Goal: Task Accomplishment & Management: Use online tool/utility

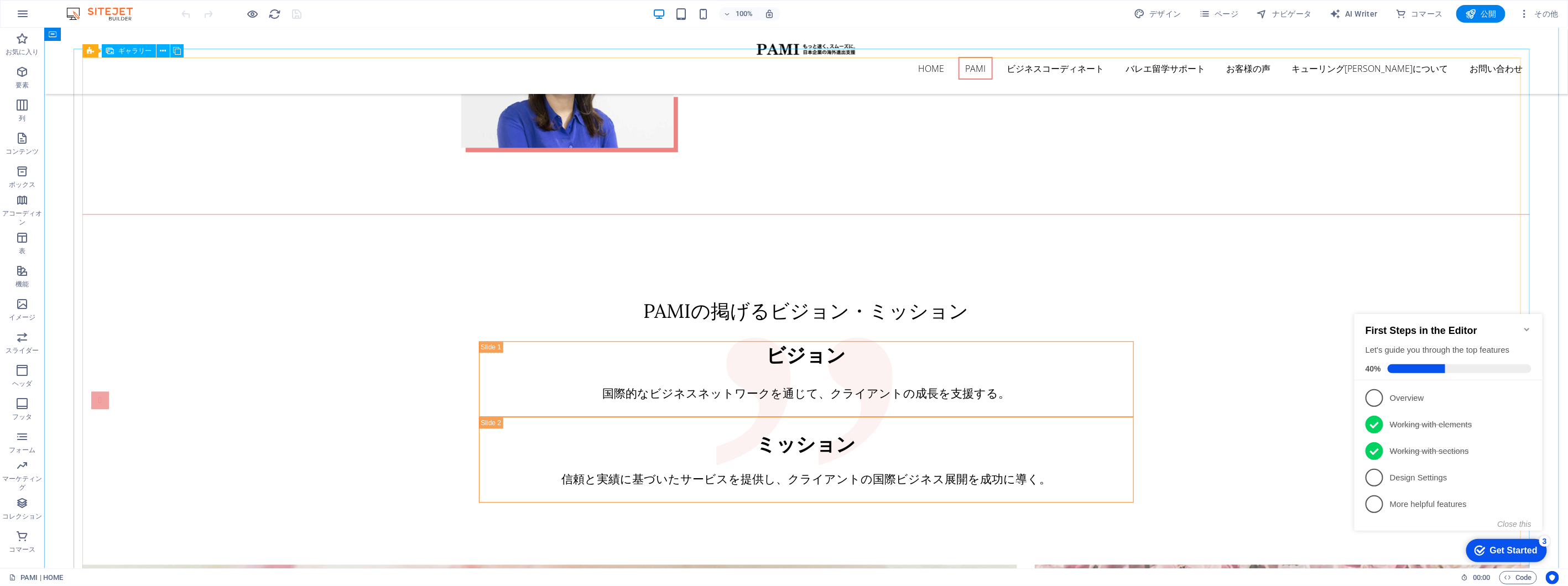
scroll to position [1659, 0]
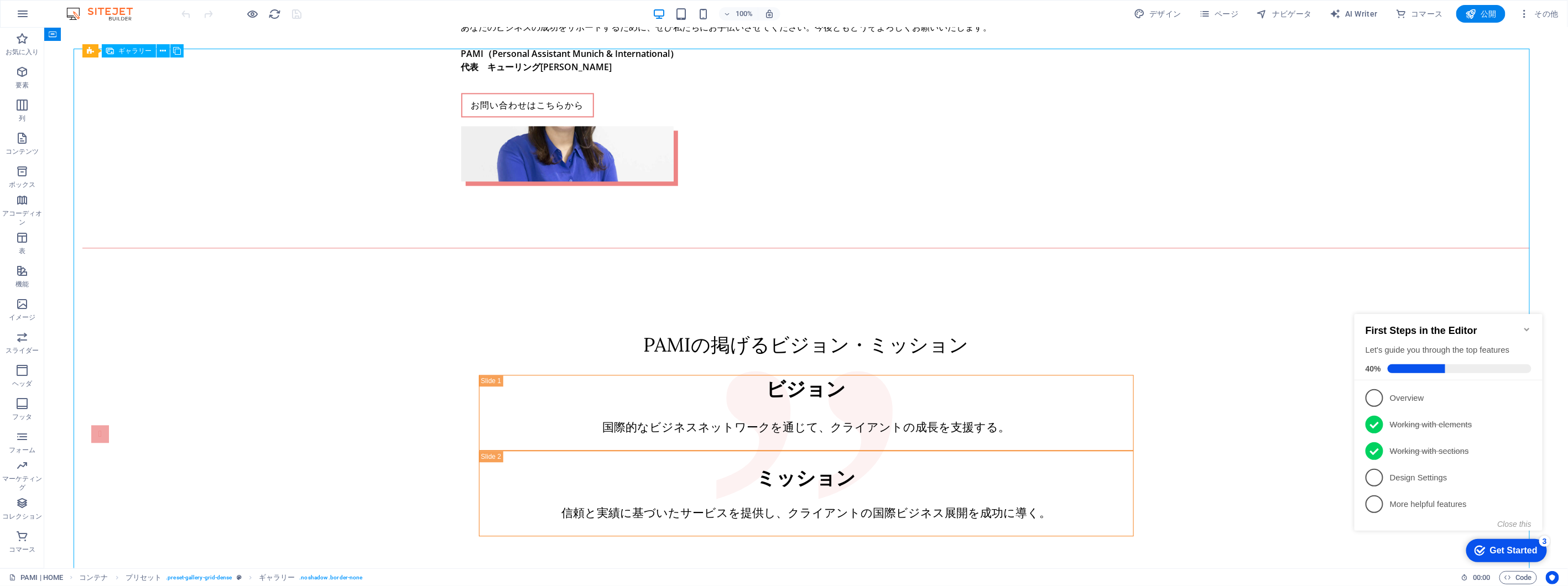
select select "4"
select select "px"
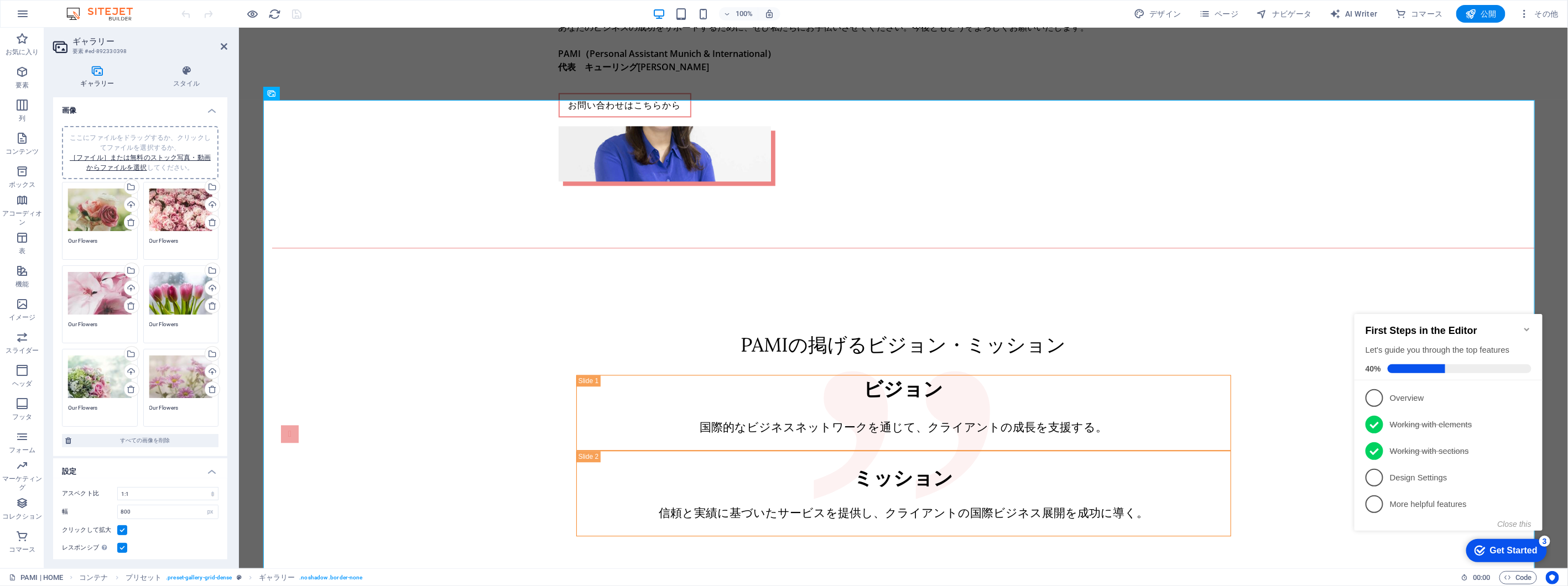
click at [122, 224] on div "ここにファイルをドラッグするか、クリックしてファイルを選択するか、 ［ファイル］または無料のストック写真・動画からファイルを選択 してください。" at bounding box center [100, 211] width 64 height 45
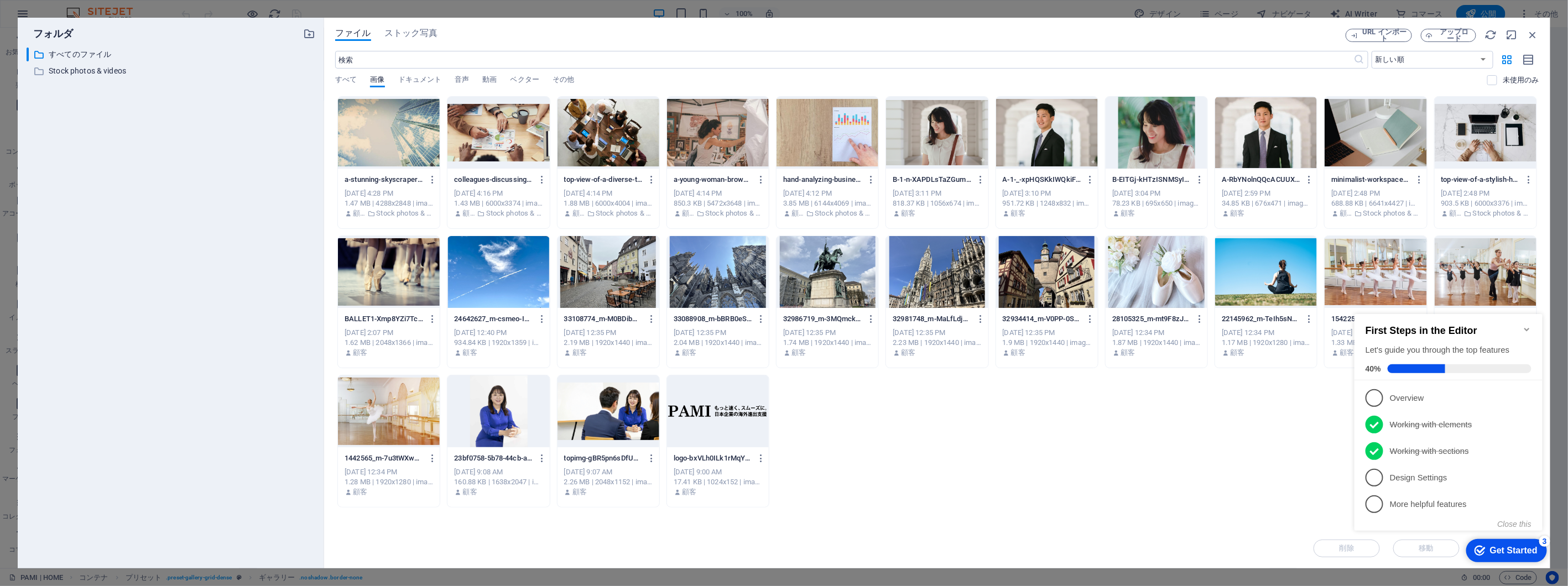
click at [316, 15] on div "フォルダ ​ すべてのファイル すべてのファイル ​ Stock photos & videos Stock photos & videos ファイル ストッ…" at bounding box center [784, 293] width 1568 height 586
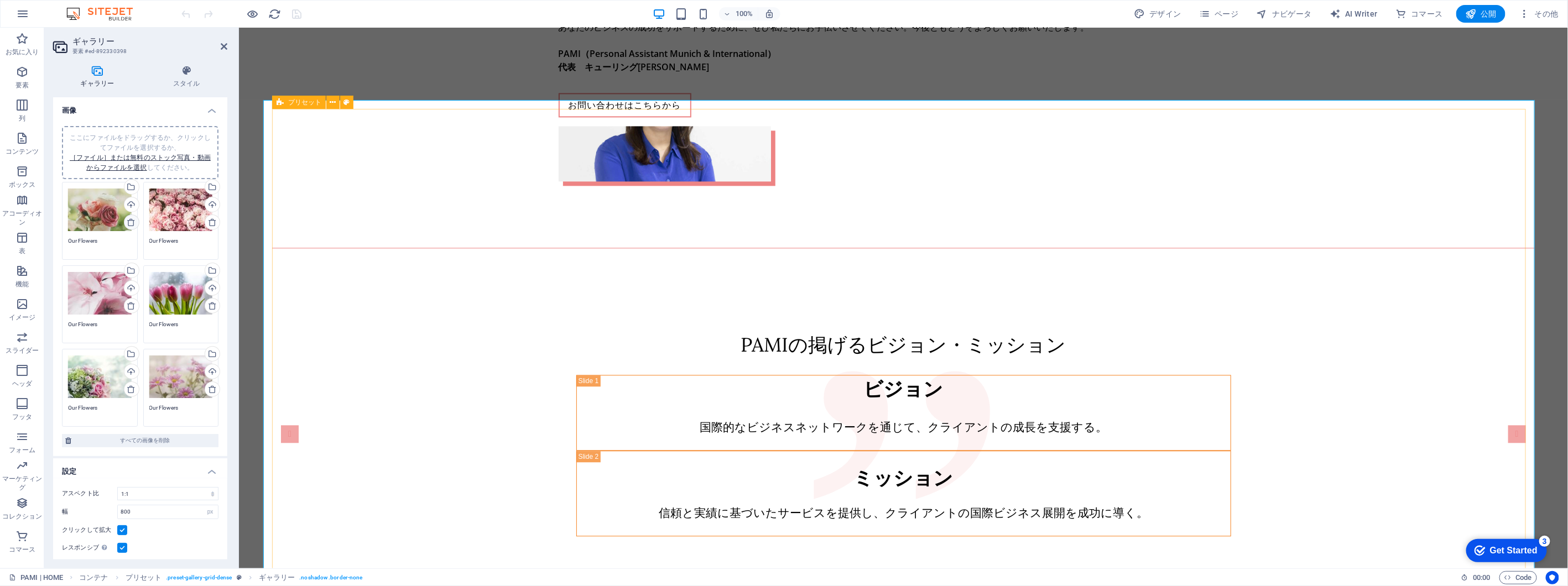
click at [133, 219] on icon at bounding box center [131, 222] width 9 height 9
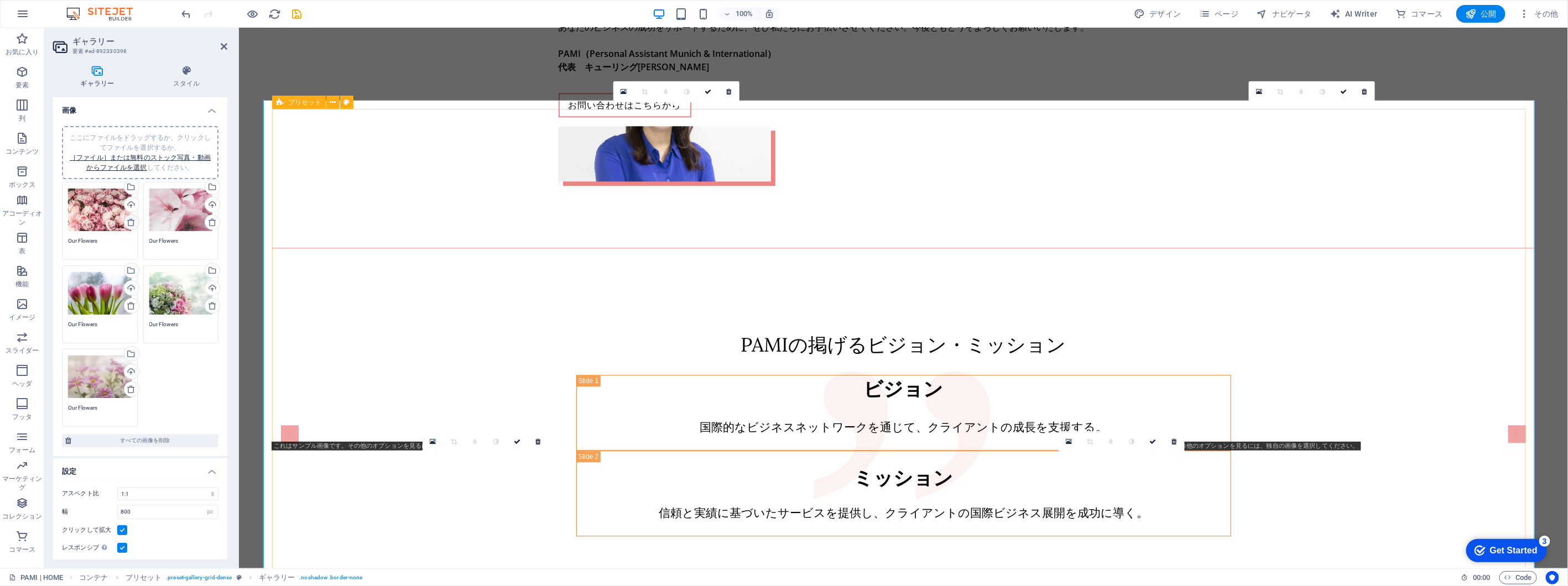
click at [133, 219] on icon at bounding box center [131, 222] width 9 height 9
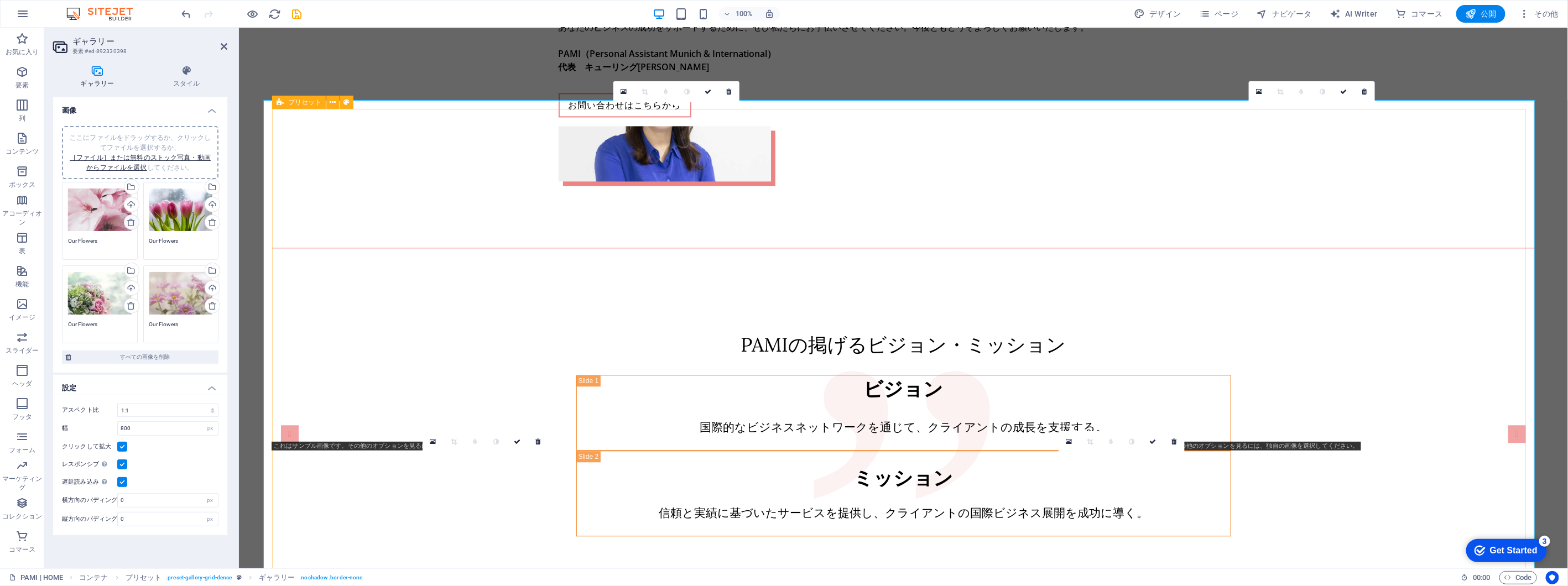
click at [133, 219] on icon at bounding box center [131, 222] width 9 height 9
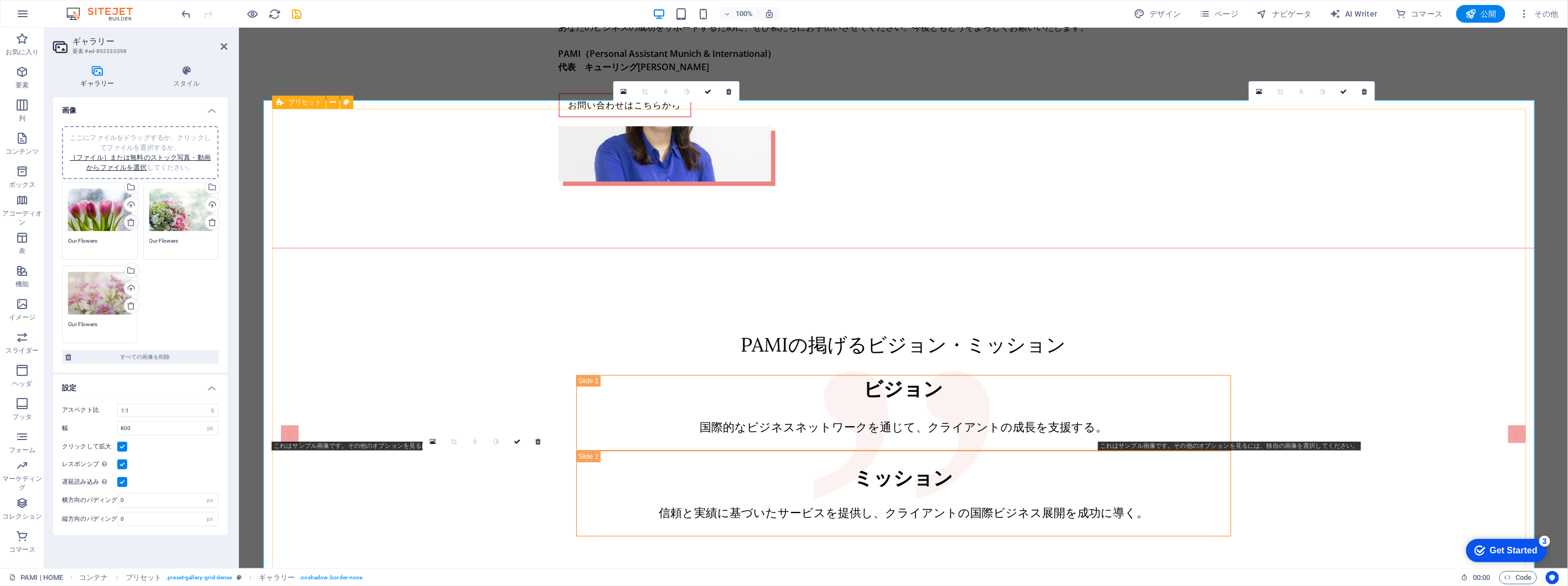
click at [133, 219] on icon at bounding box center [131, 222] width 9 height 9
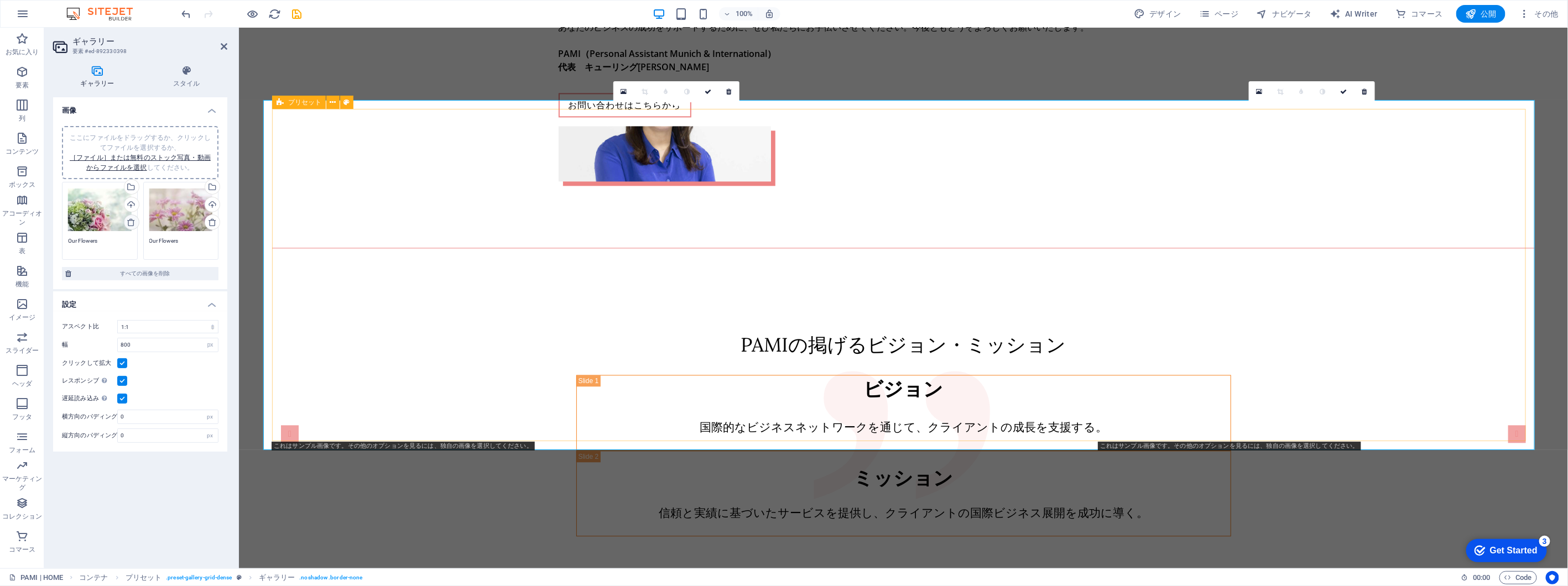
click at [133, 219] on icon at bounding box center [131, 222] width 9 height 9
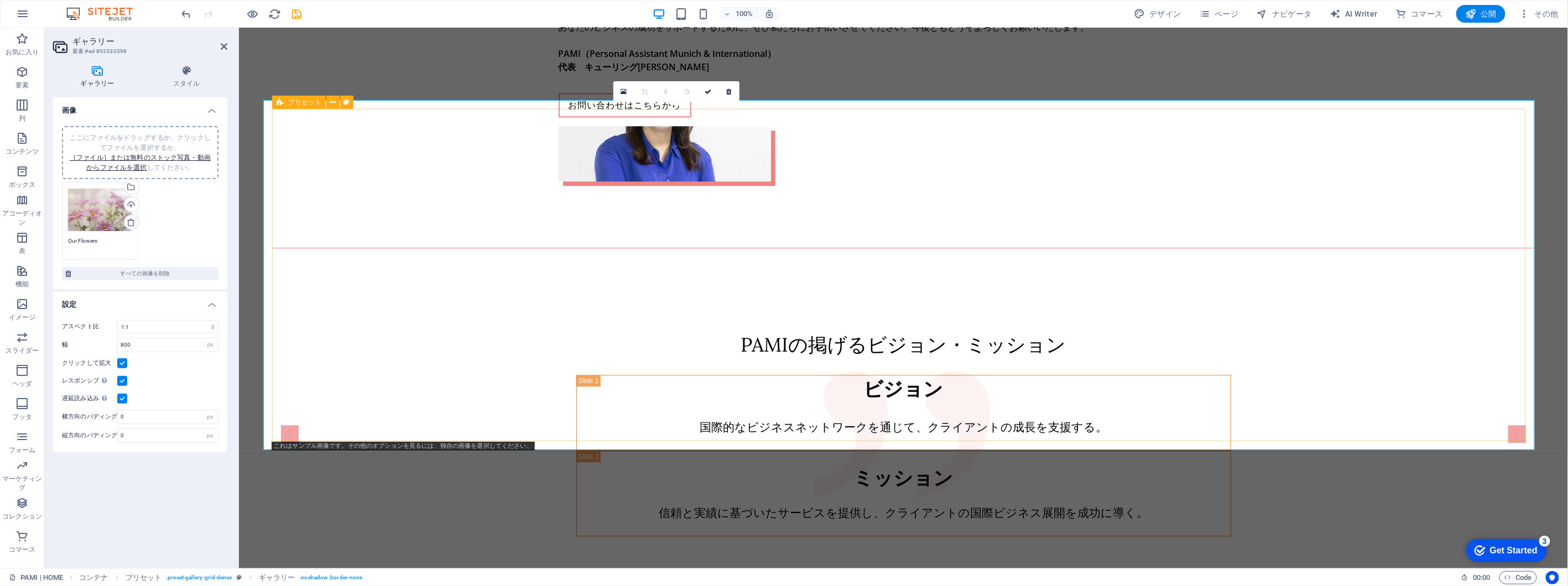
click at [133, 219] on icon at bounding box center [131, 222] width 9 height 9
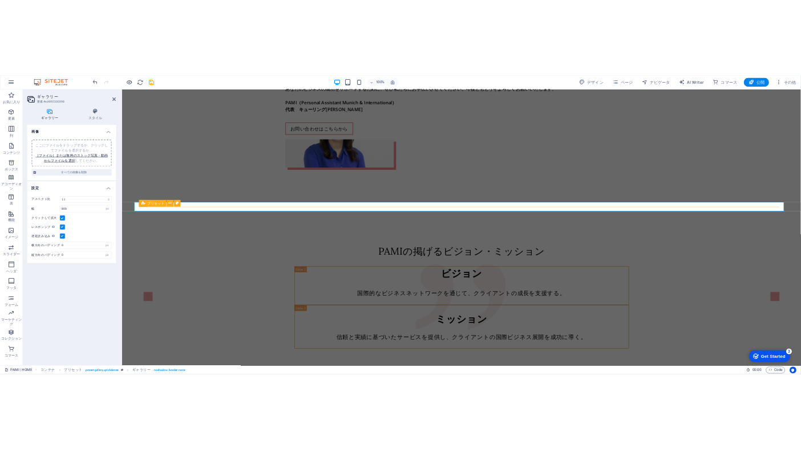
scroll to position [1557, 0]
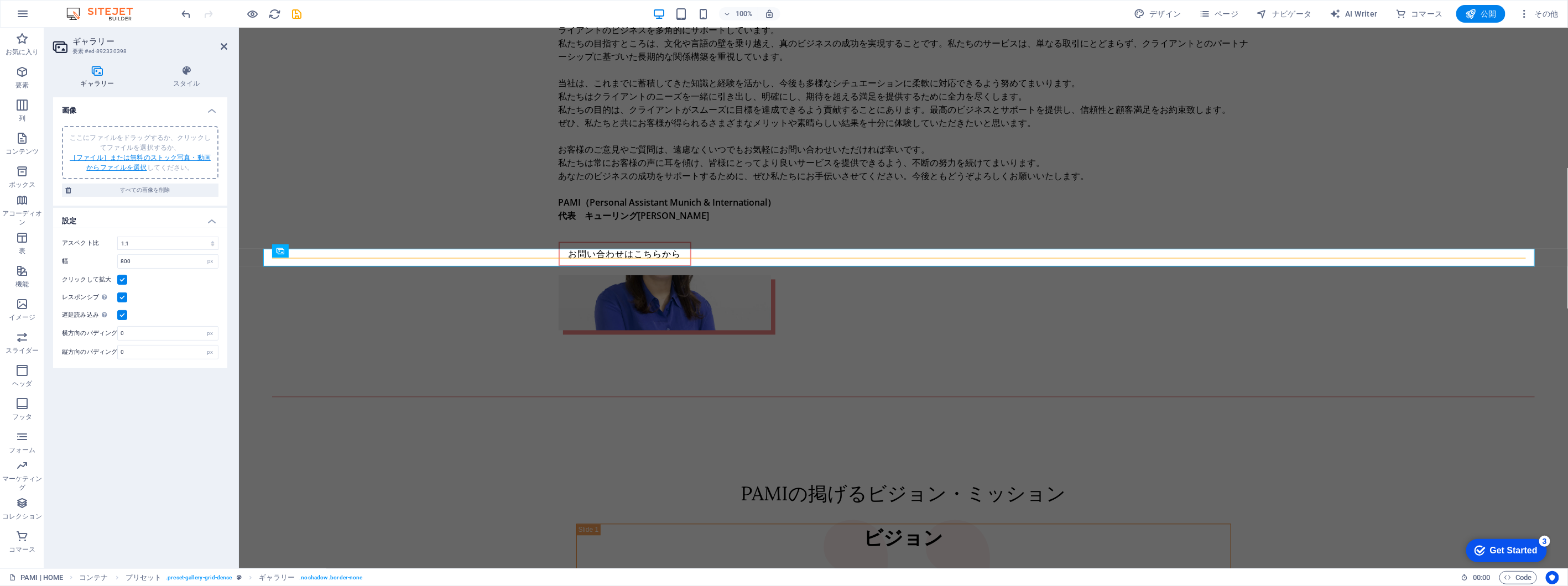
click at [151, 156] on link "［ファイル］または無料のストック写真・動画からファイルを選択" at bounding box center [140, 163] width 141 height 17
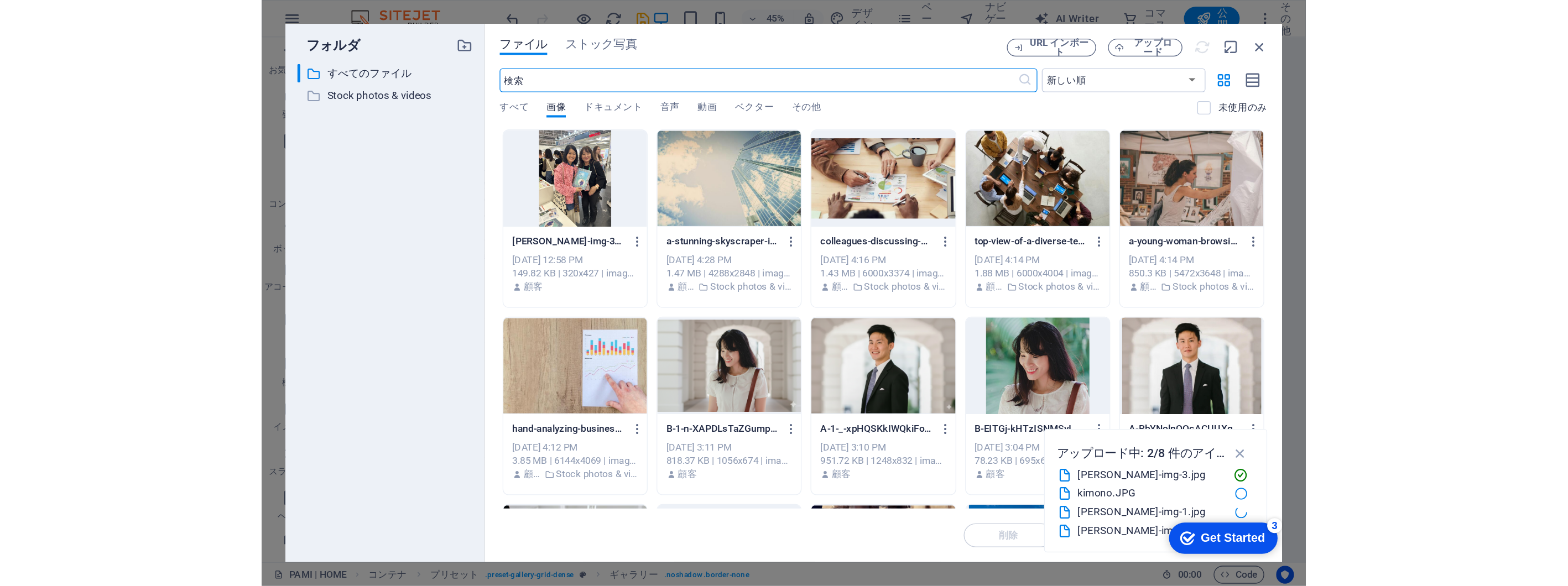
scroll to position [1453, 0]
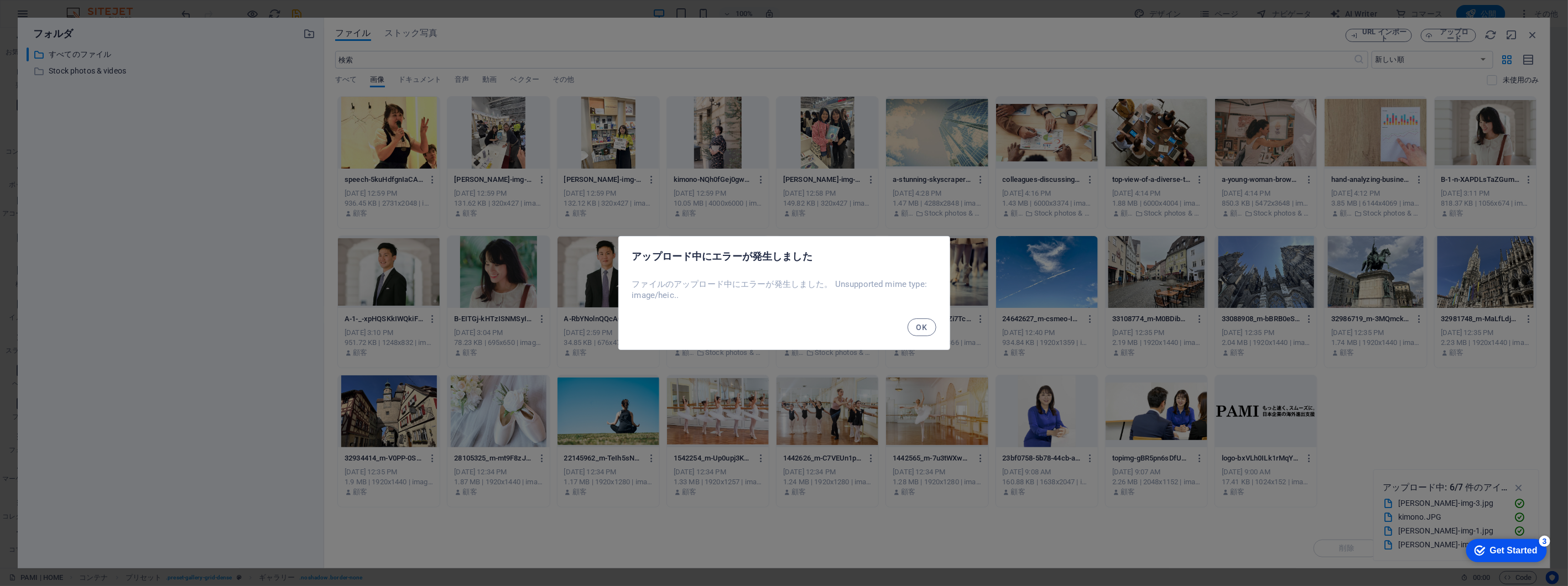
click at [917, 325] on span "OK" at bounding box center [922, 327] width 11 height 9
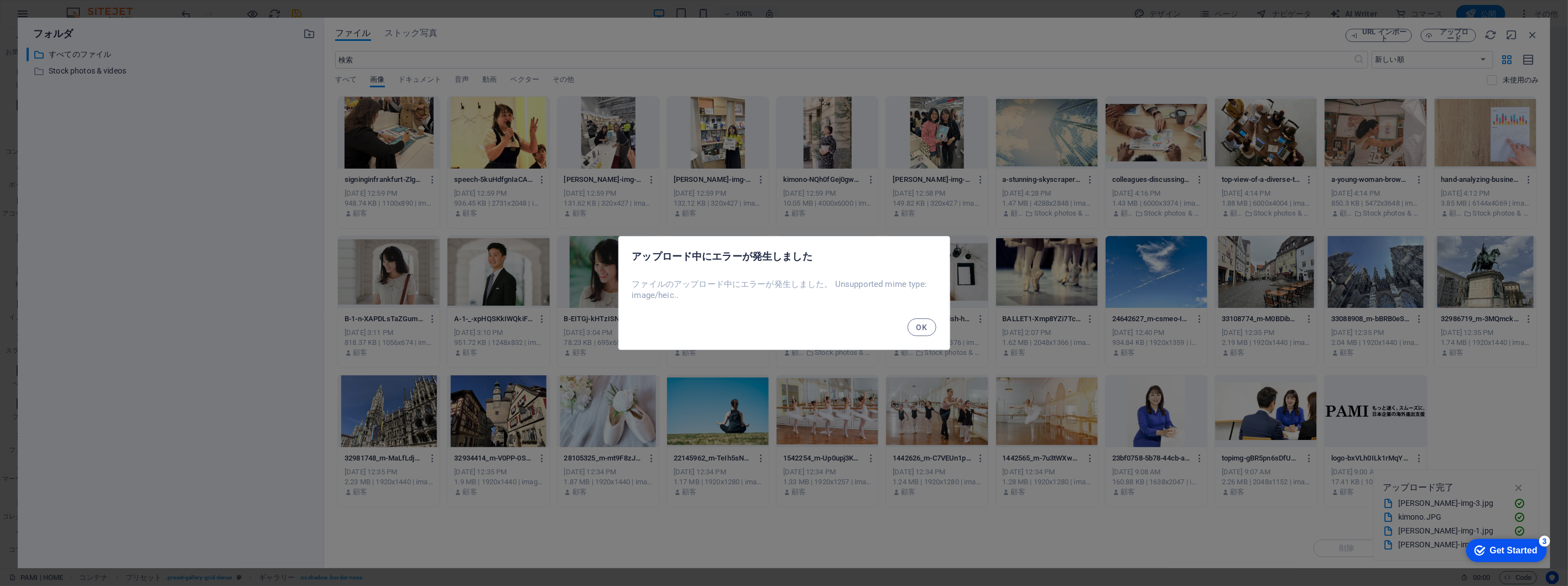
click at [922, 327] on span "OK" at bounding box center [922, 327] width 11 height 9
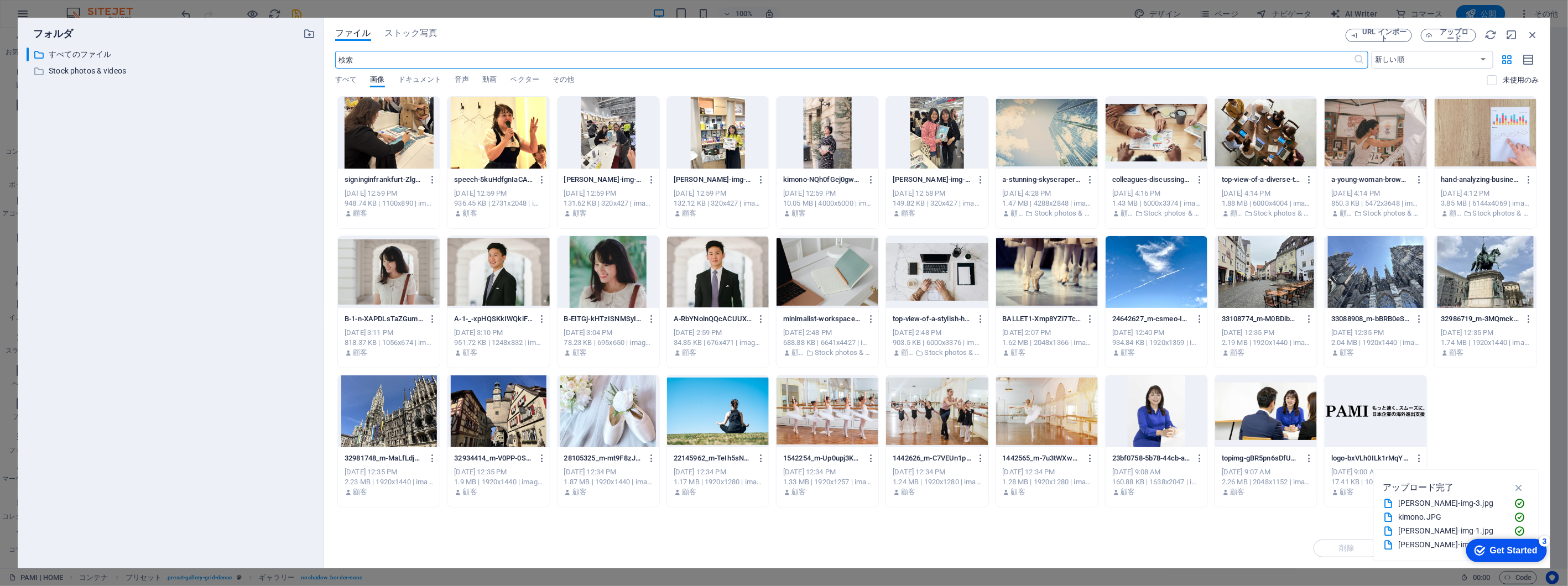
click at [380, 140] on div at bounding box center [388, 133] width 102 height 72
click at [478, 136] on div at bounding box center [498, 133] width 102 height 72
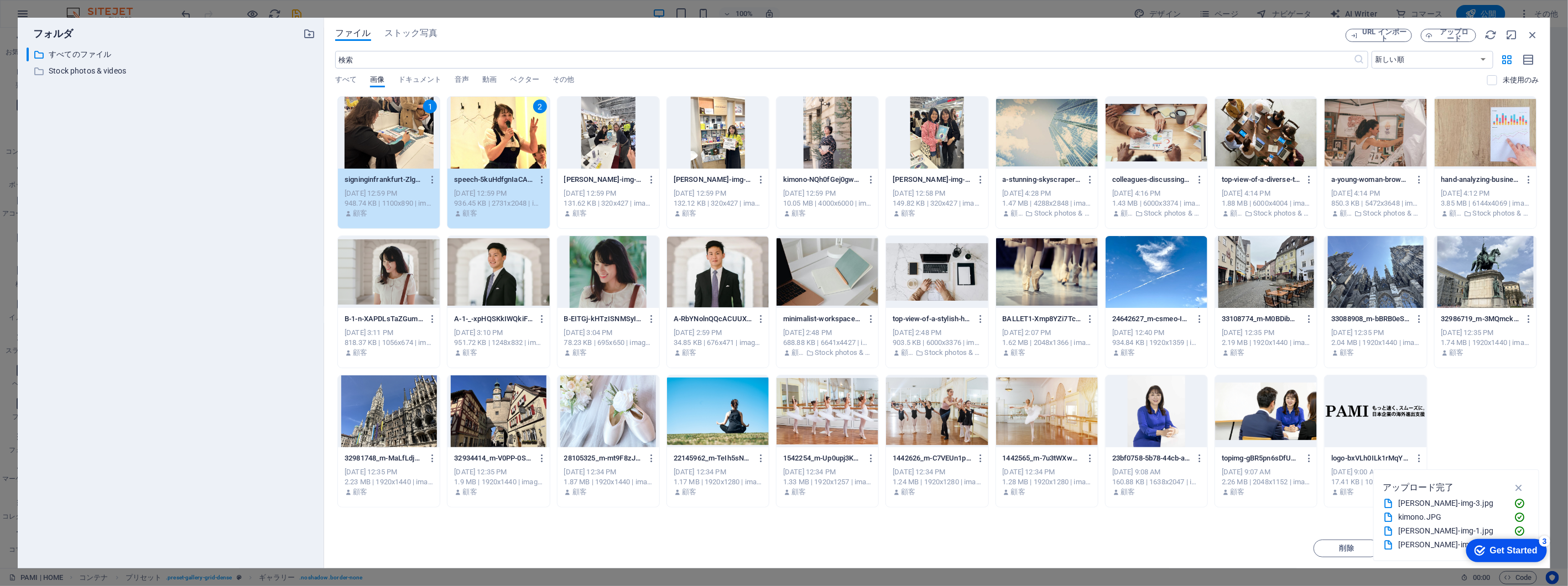
click at [625, 145] on div at bounding box center [608, 133] width 102 height 72
click at [714, 147] on div at bounding box center [718, 133] width 102 height 72
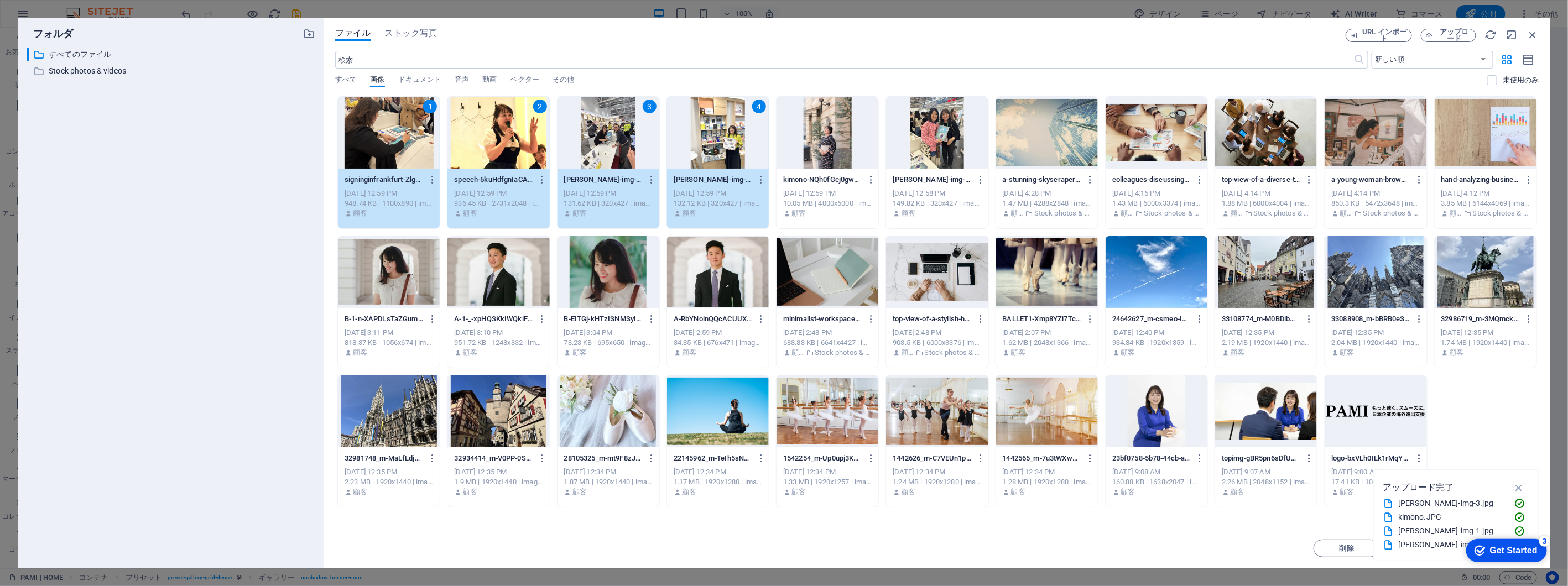
click at [803, 147] on div at bounding box center [828, 133] width 102 height 72
click at [941, 147] on div at bounding box center [936, 133] width 102 height 72
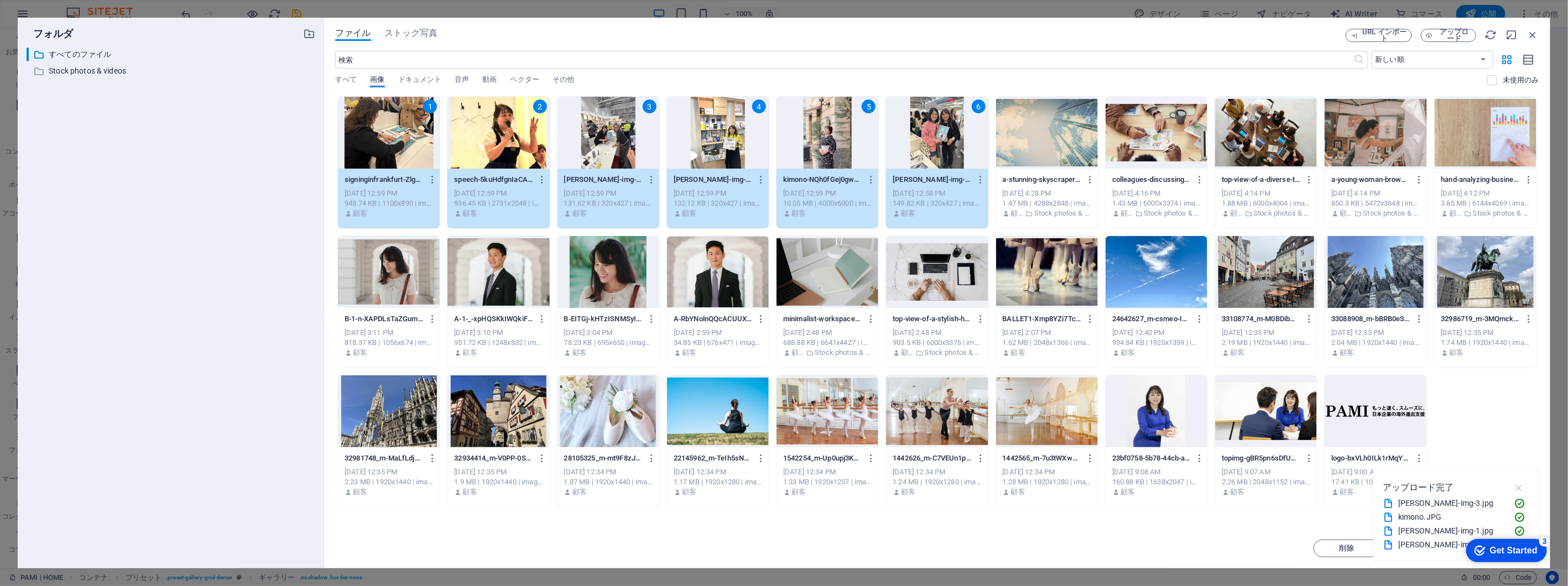
click at [1524, 488] on icon "button" at bounding box center [1519, 488] width 13 height 13
click at [977, 157] on div "6" at bounding box center [936, 133] width 102 height 72
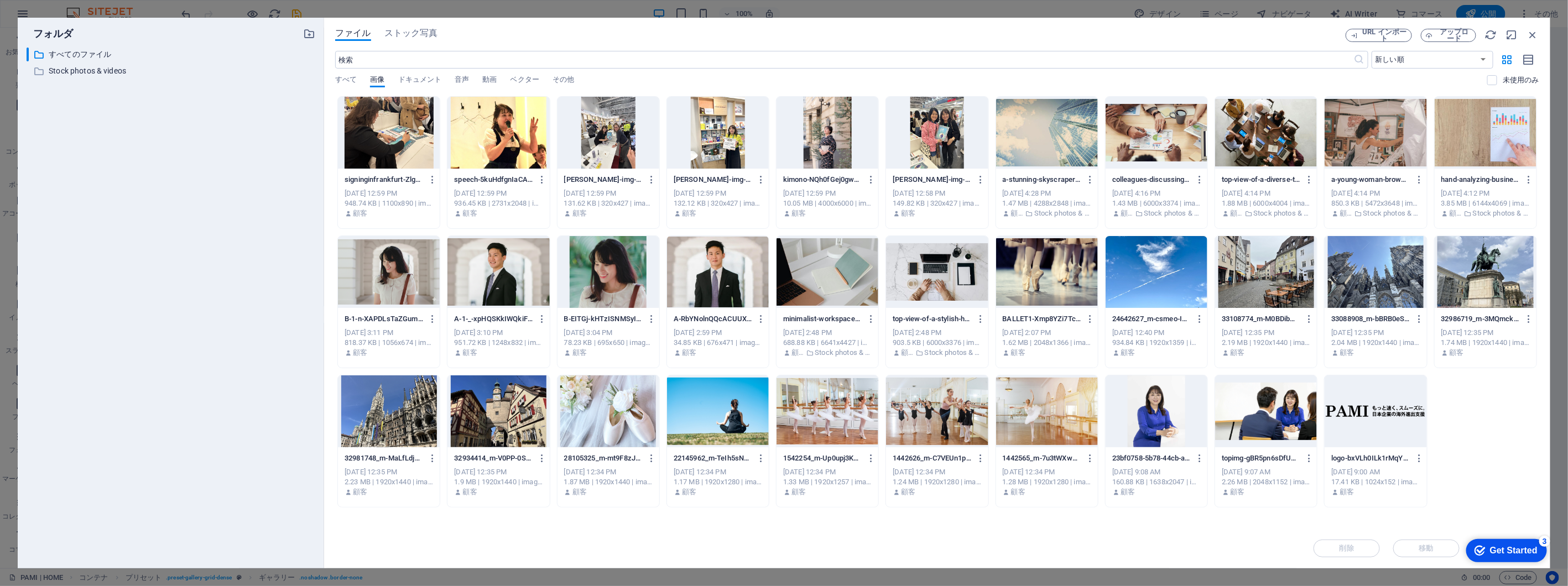
click at [977, 157] on div at bounding box center [936, 133] width 102 height 72
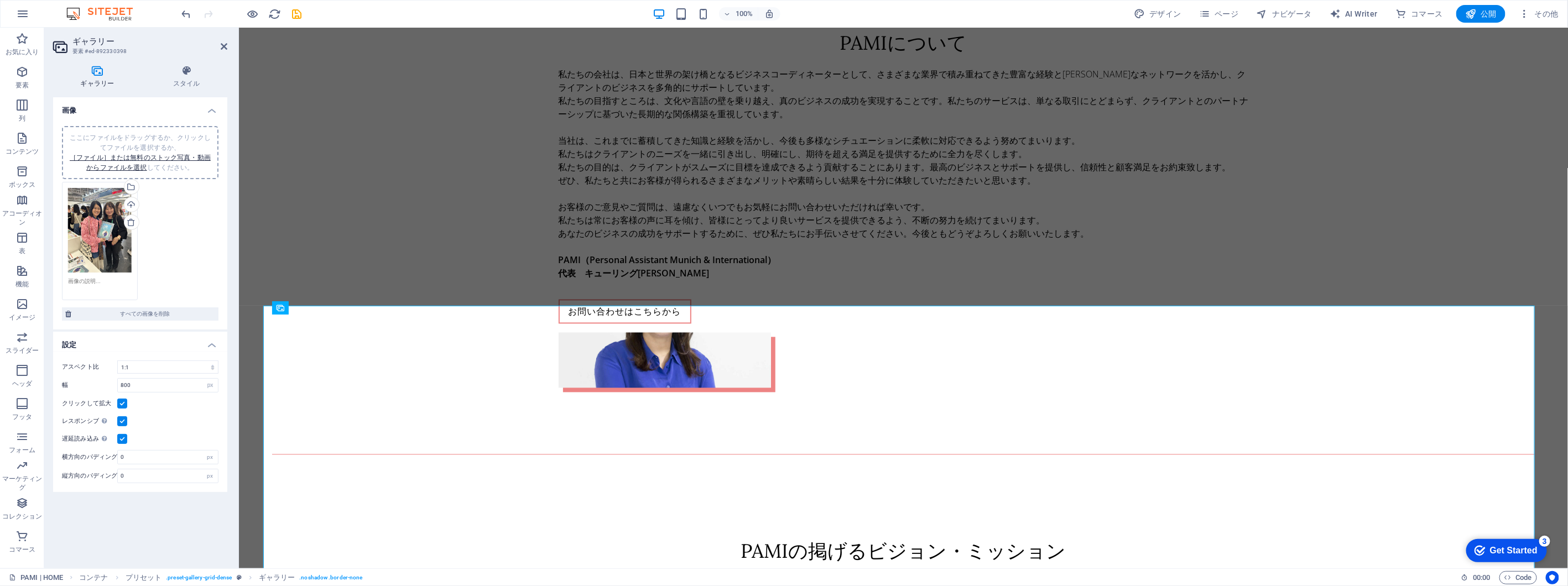
click at [129, 222] on icon at bounding box center [131, 222] width 9 height 9
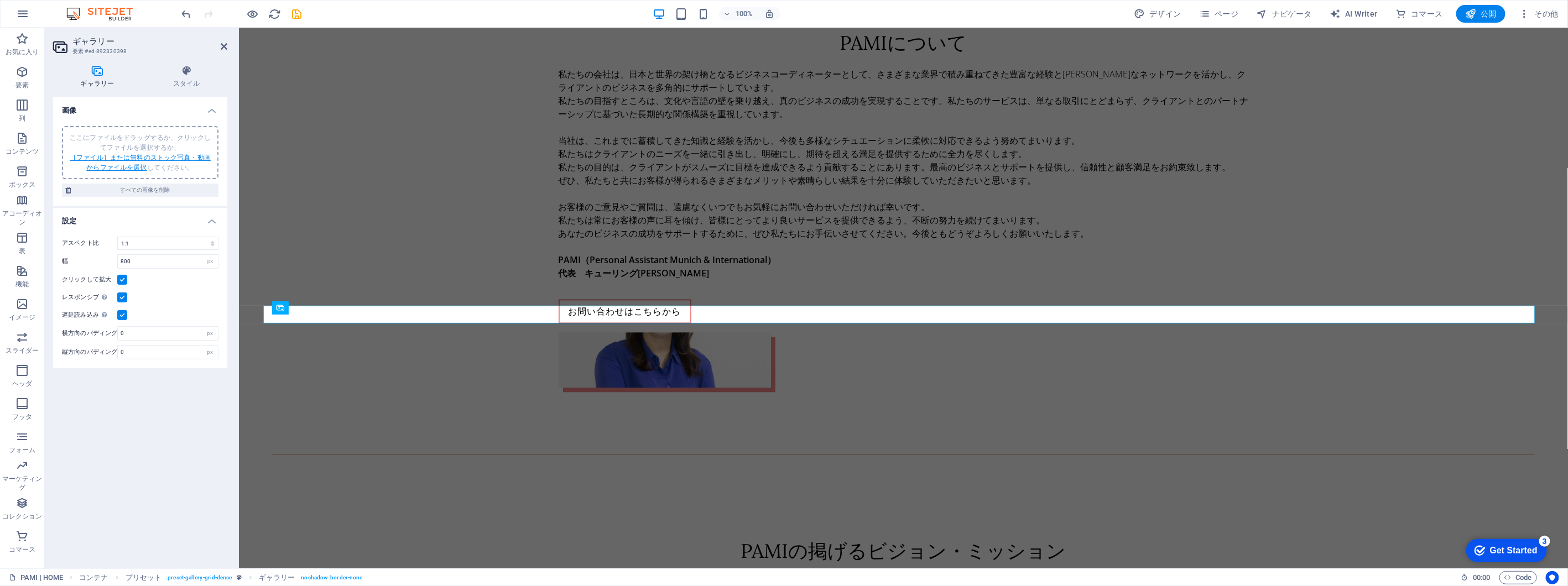
click at [146, 168] on link "［ファイル］または無料のストック写真・動画からファイルを選択" at bounding box center [140, 163] width 141 height 17
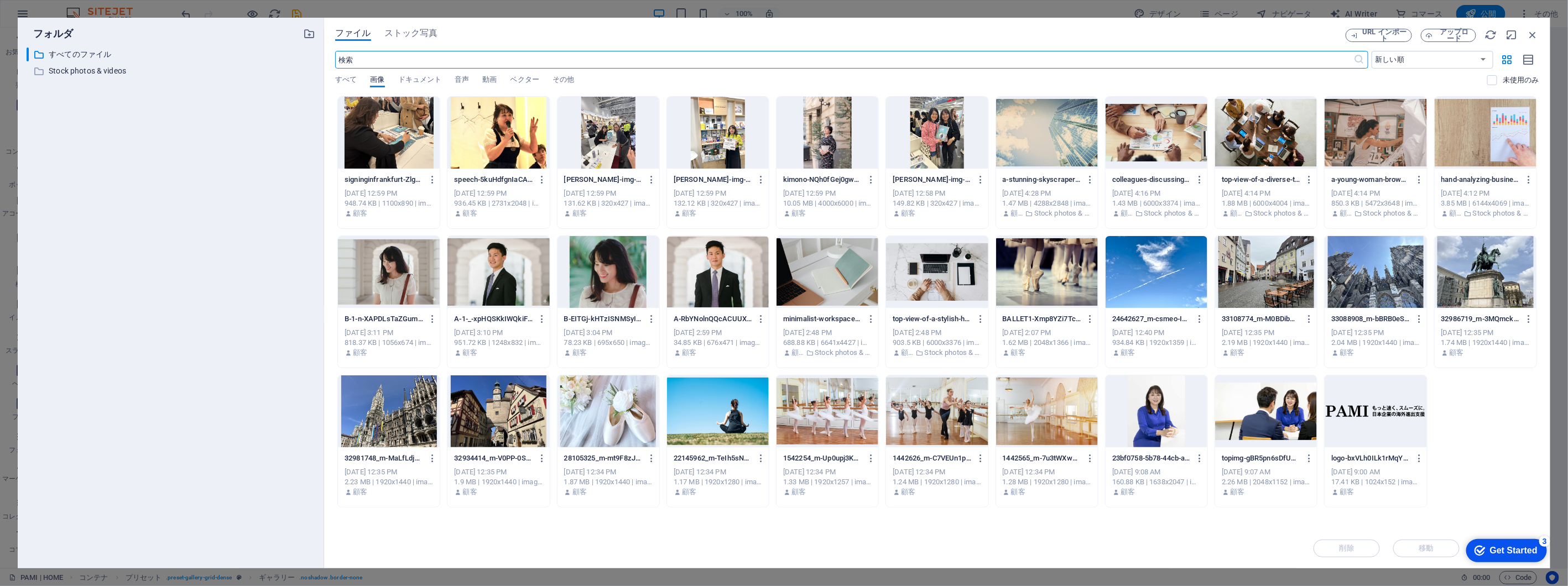
click at [397, 149] on div at bounding box center [388, 133] width 102 height 72
click at [517, 161] on div at bounding box center [498, 133] width 102 height 72
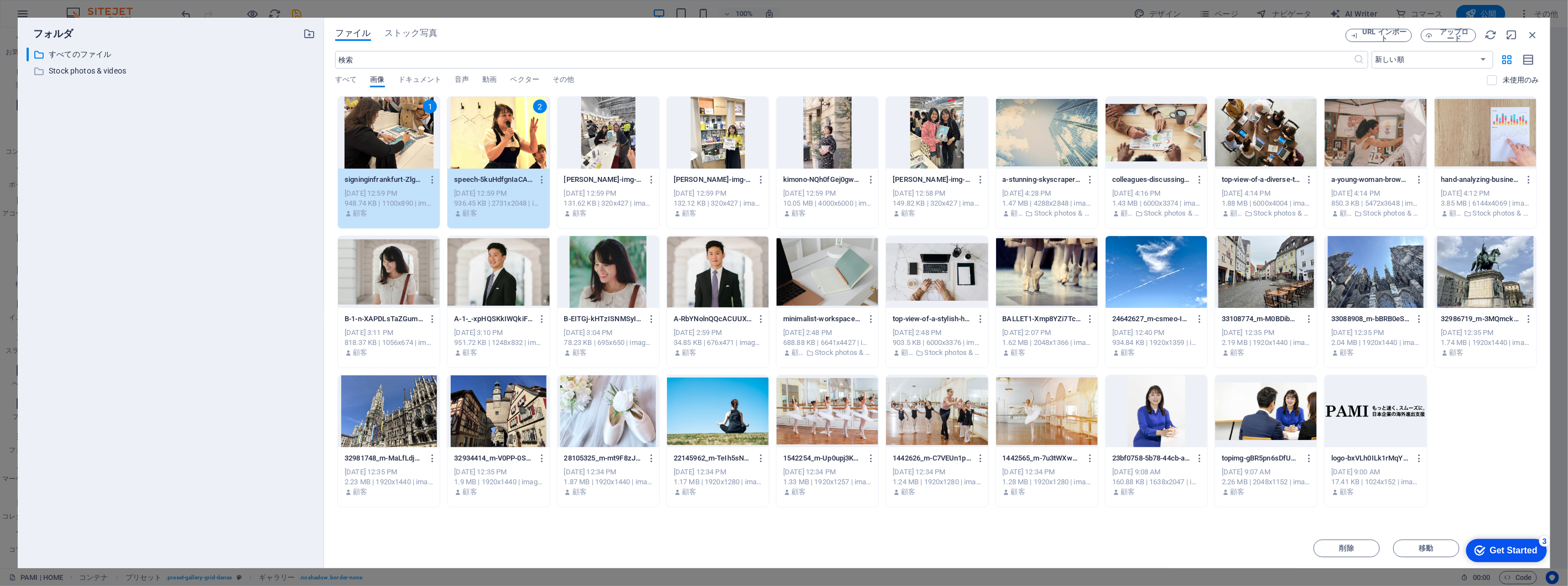
click at [606, 159] on div at bounding box center [608, 133] width 102 height 72
click at [700, 167] on div at bounding box center [718, 133] width 102 height 72
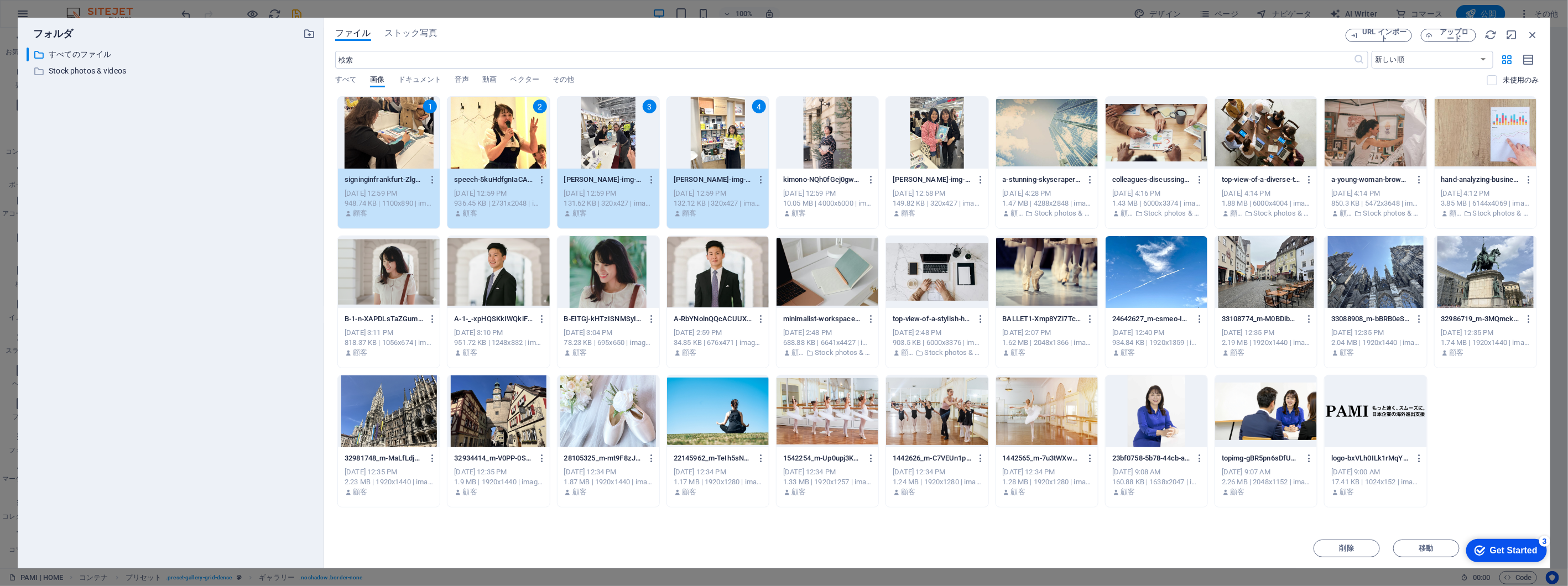
click at [795, 161] on div at bounding box center [828, 133] width 102 height 72
click at [929, 152] on div at bounding box center [936, 133] width 102 height 72
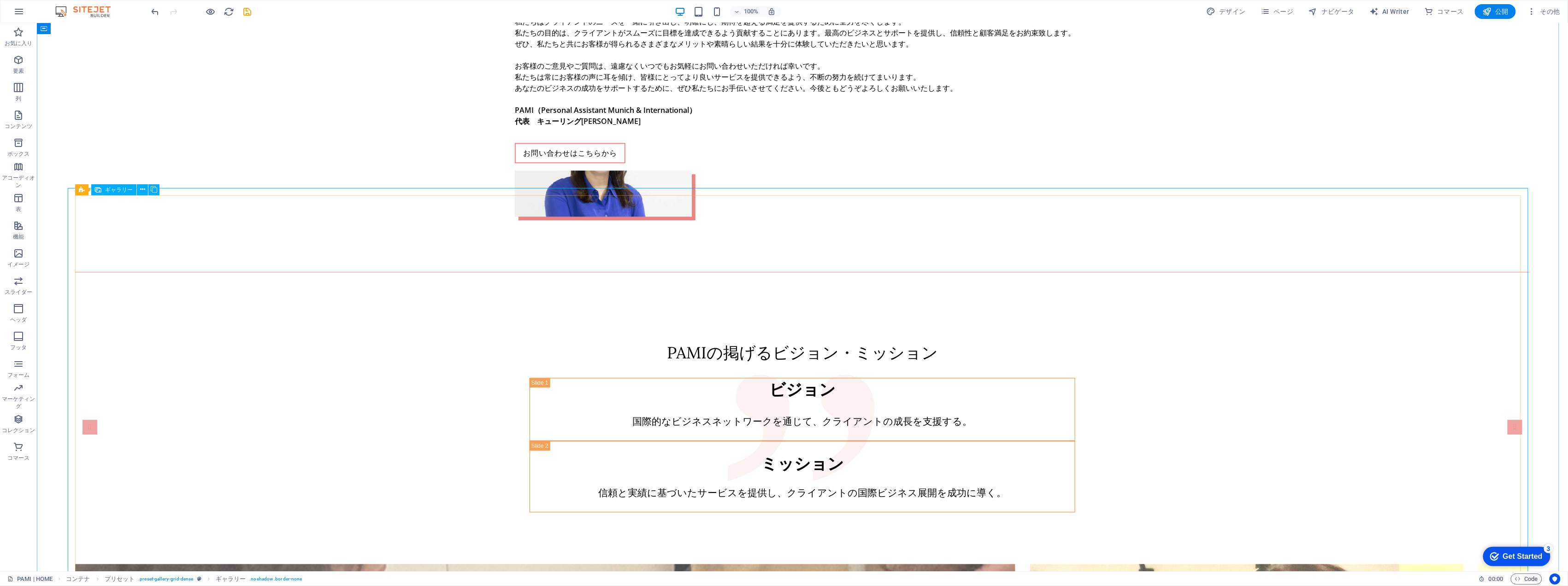
scroll to position [1426, 0]
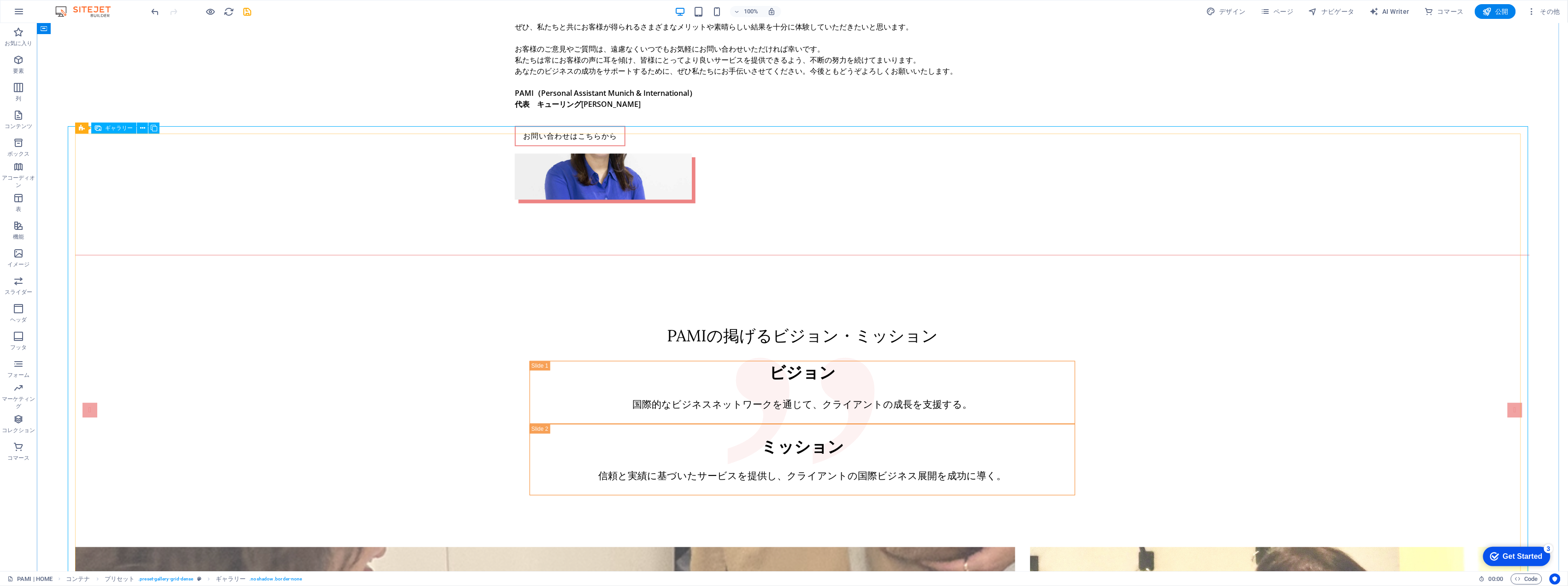
select select "4"
select select "px"
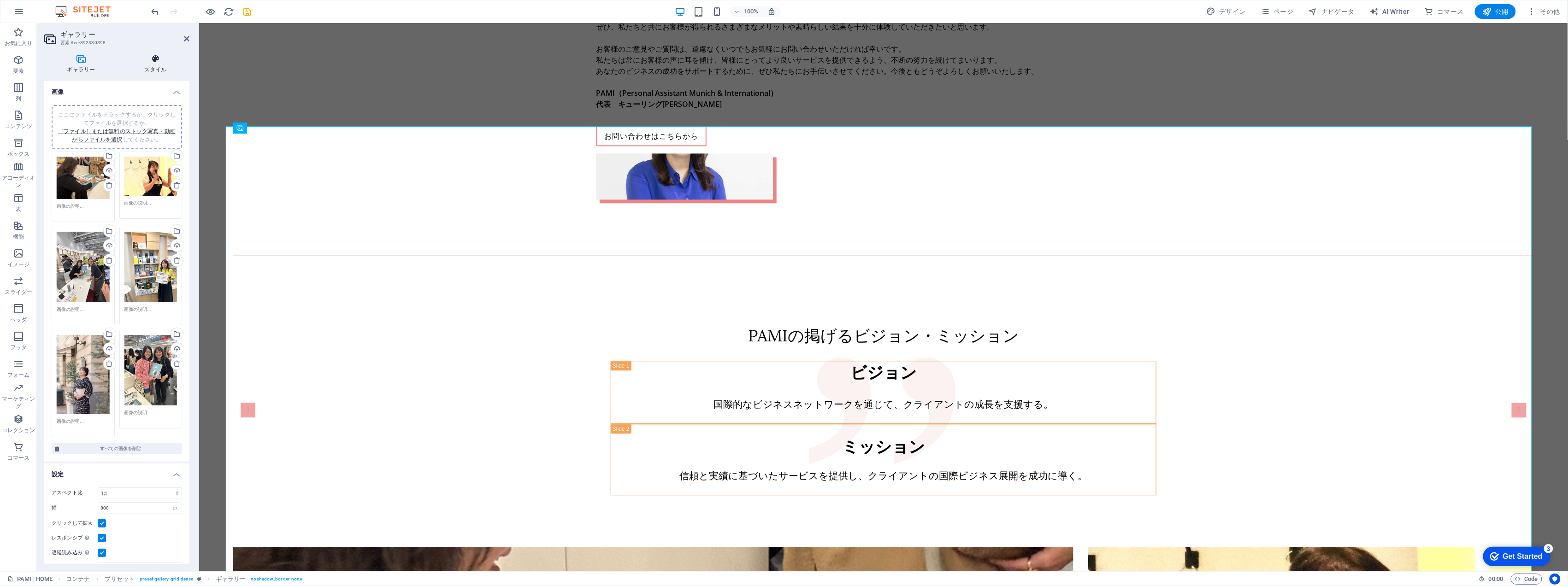
click at [155, 66] on h4 "スタイル" at bounding box center [156, 64] width 68 height 19
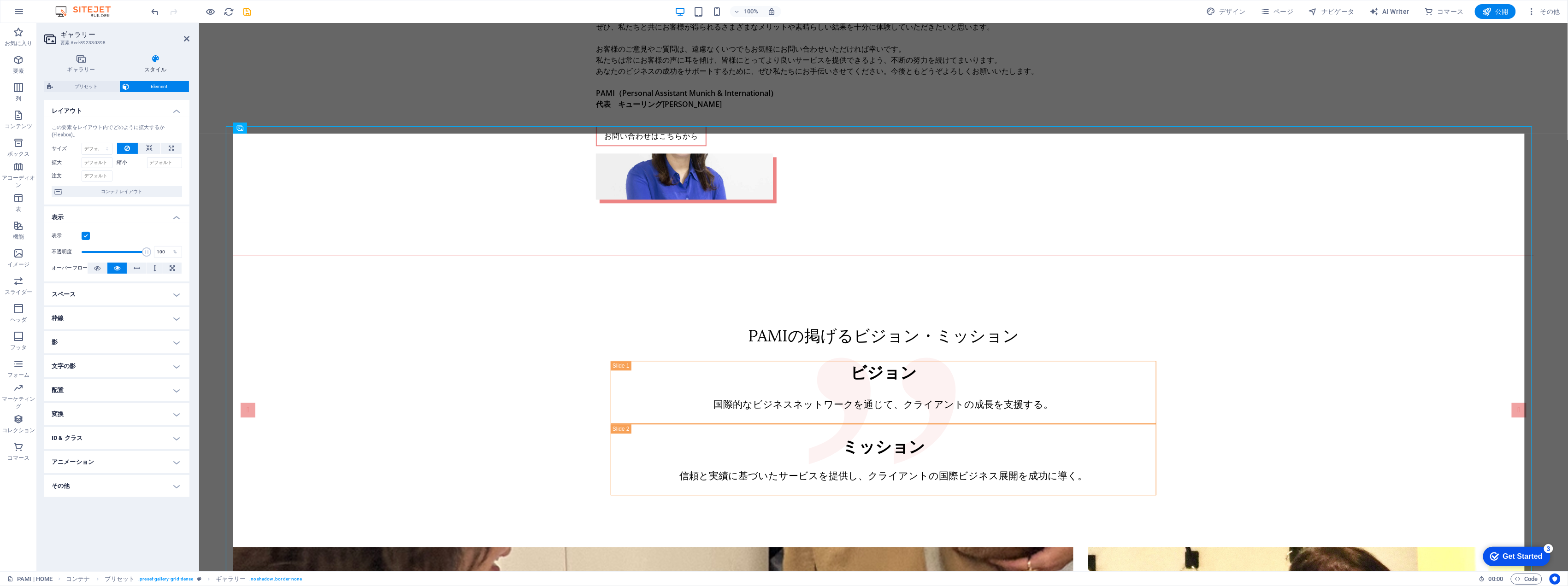
click at [101, 90] on span "プリセット" at bounding box center [86, 86] width 61 height 11
select select "collage"
select select "4"
select select "fade"
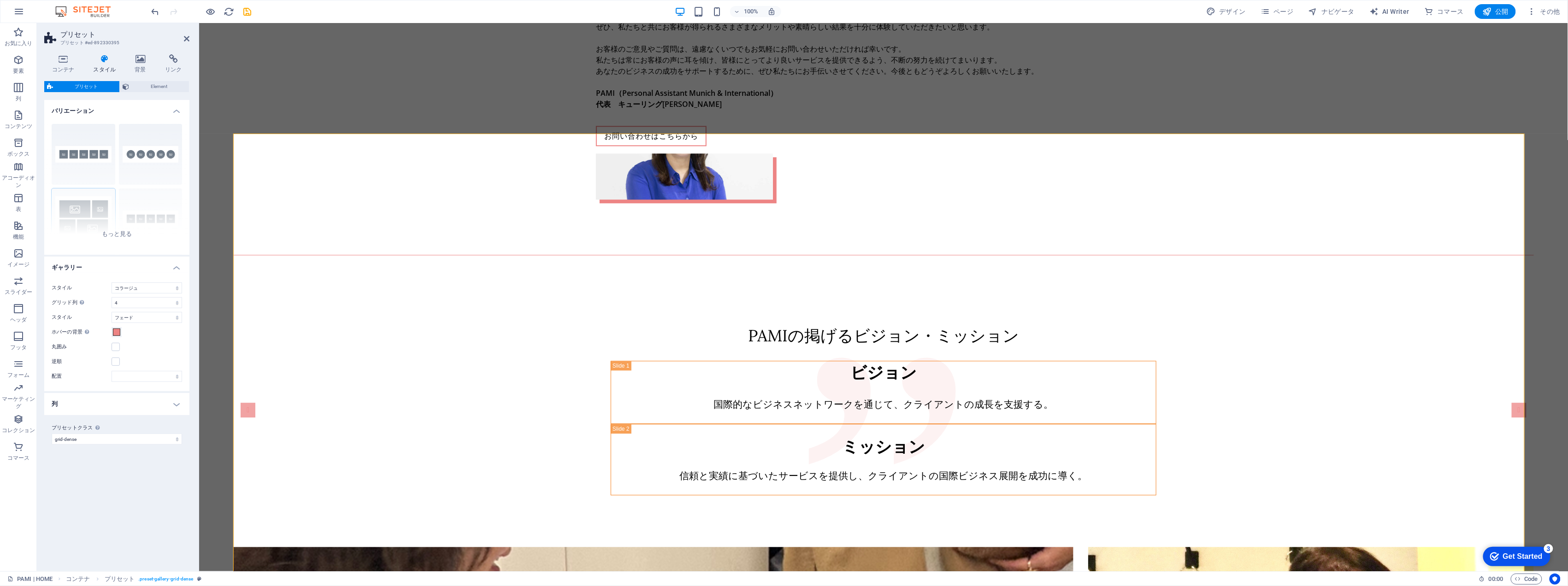
select select
click at [127, 234] on div "キャプション 円 コラージュ デフォルト dense グリッド シフトされたグリッド" at bounding box center [117, 185] width 145 height 138
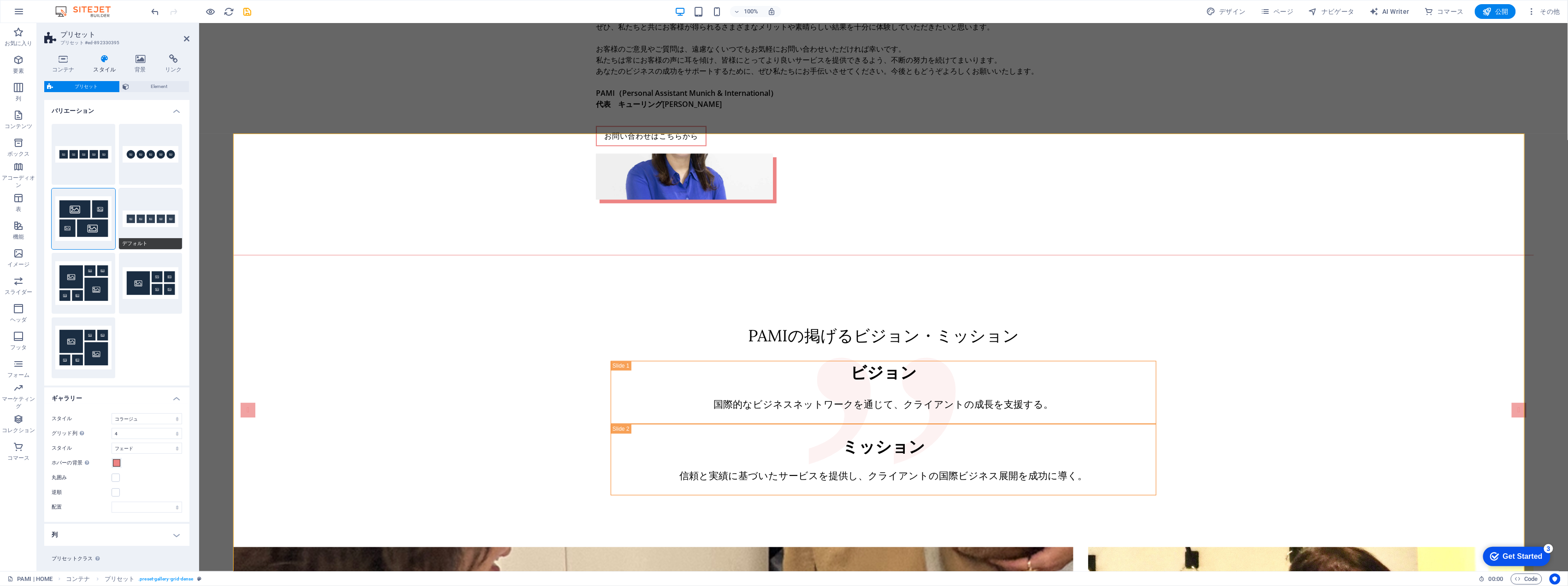
click at [136, 217] on button "デフォルト" at bounding box center [150, 218] width 64 height 61
select select "normal"
select select
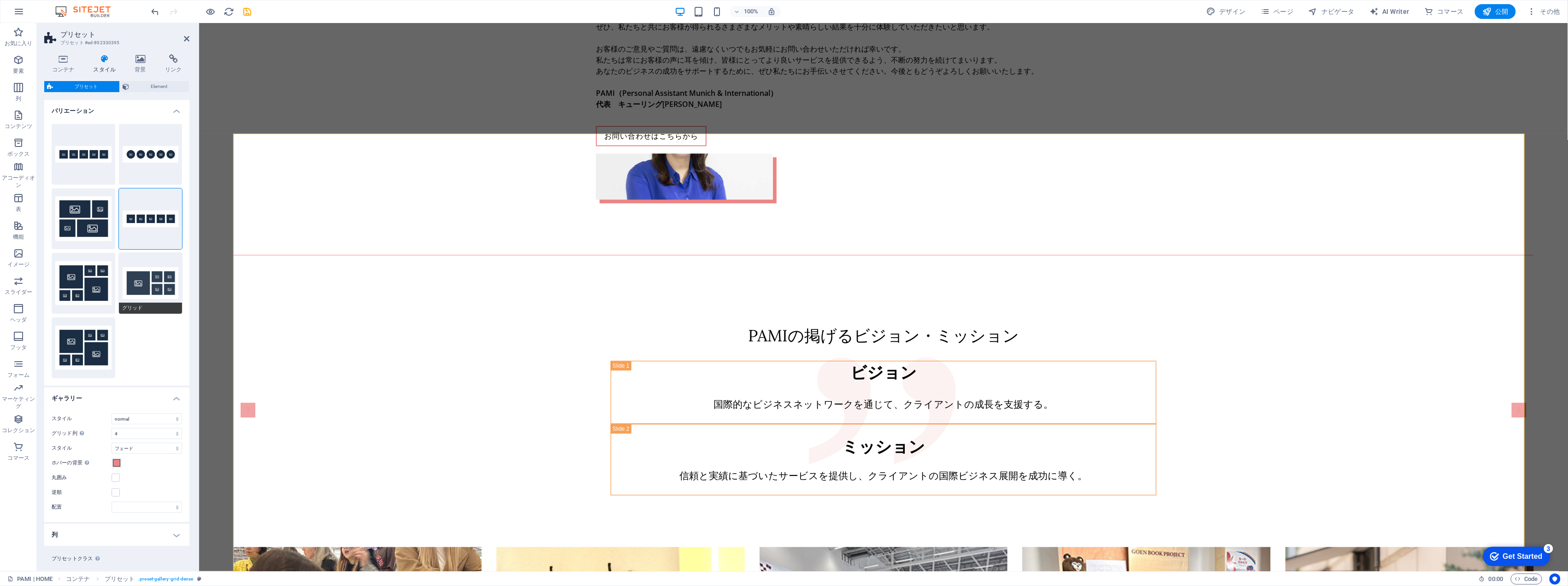
click at [144, 270] on button "グリッド" at bounding box center [150, 283] width 64 height 61
select select "grid"
select select
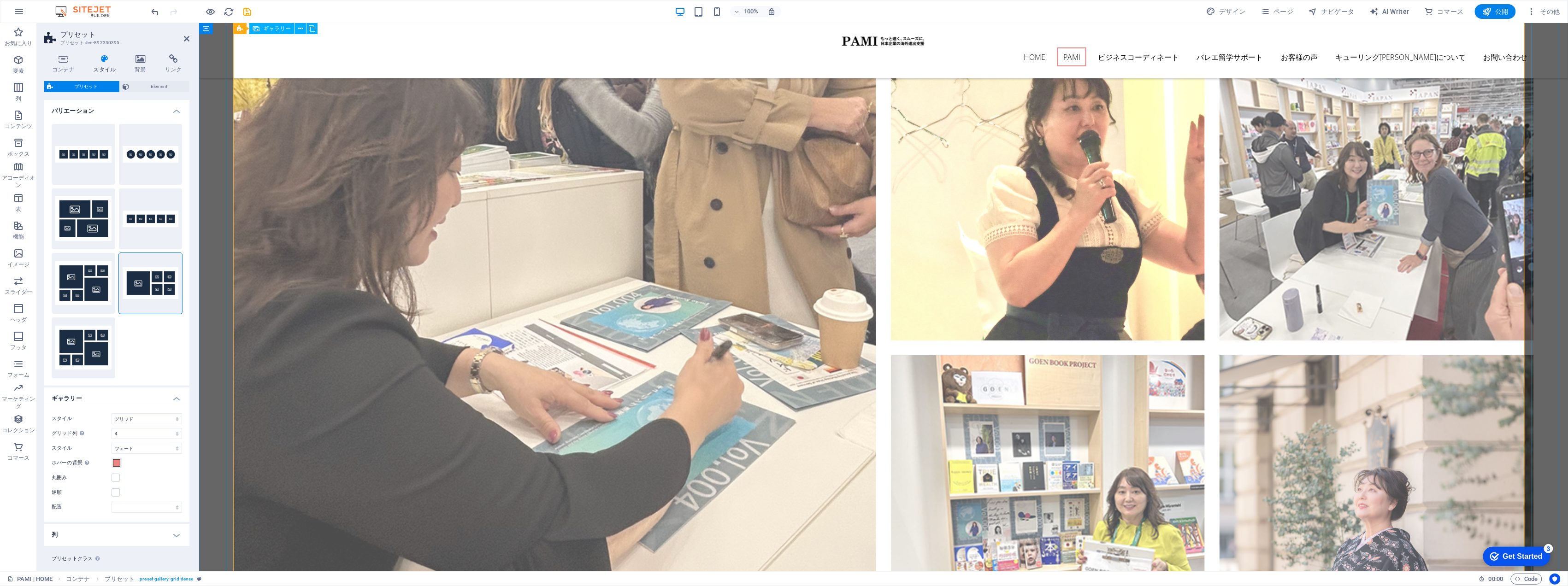
scroll to position [1794, 0]
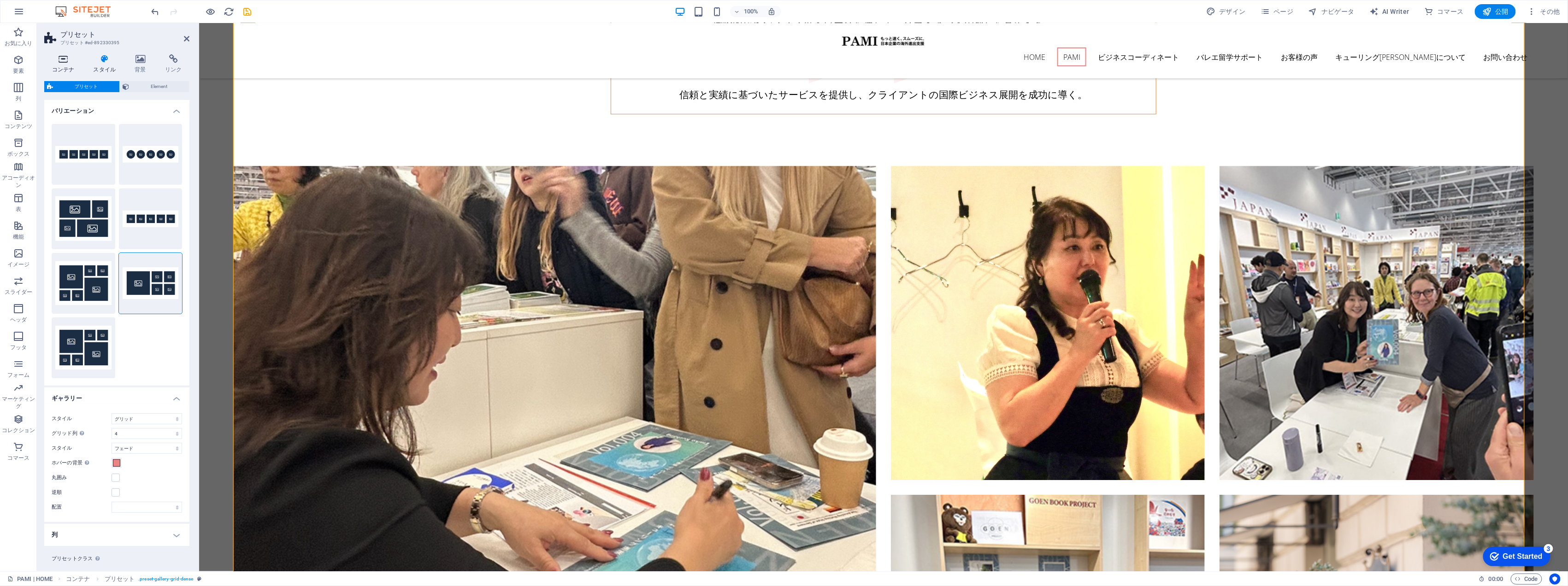
click at [58, 60] on icon at bounding box center [63, 58] width 38 height 9
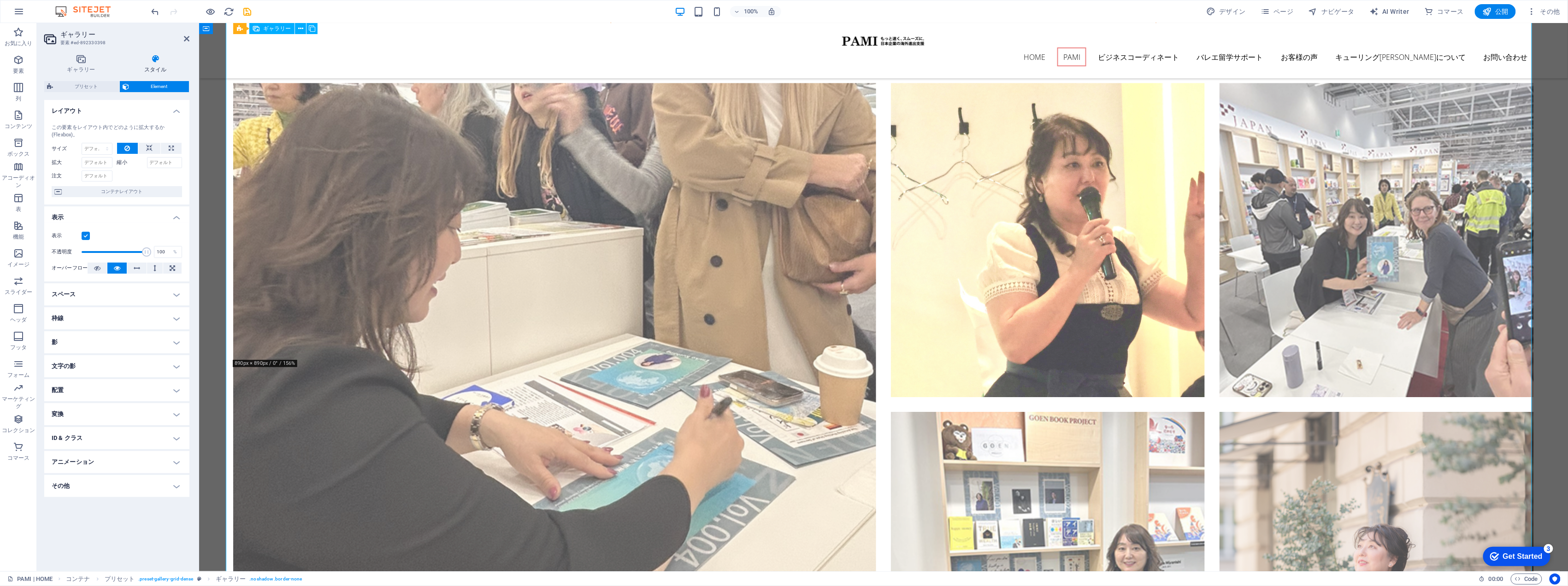
scroll to position [1979, 0]
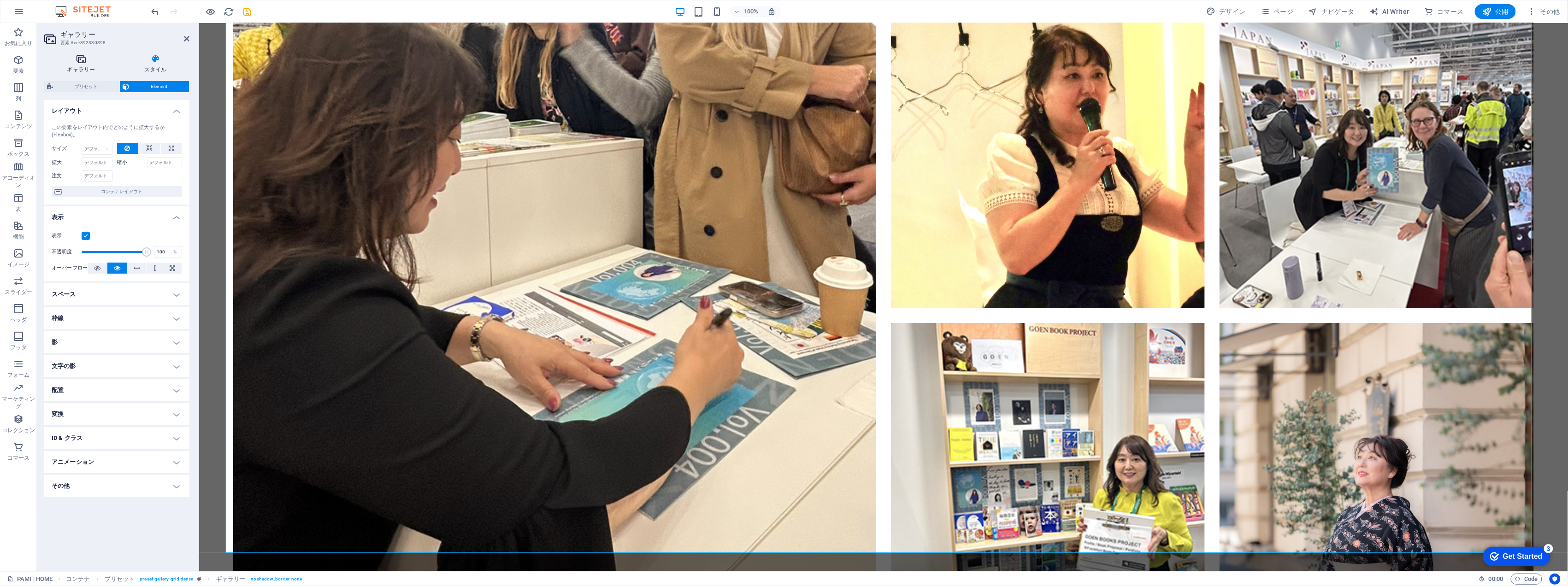
click at [83, 63] on icon at bounding box center [81, 58] width 74 height 9
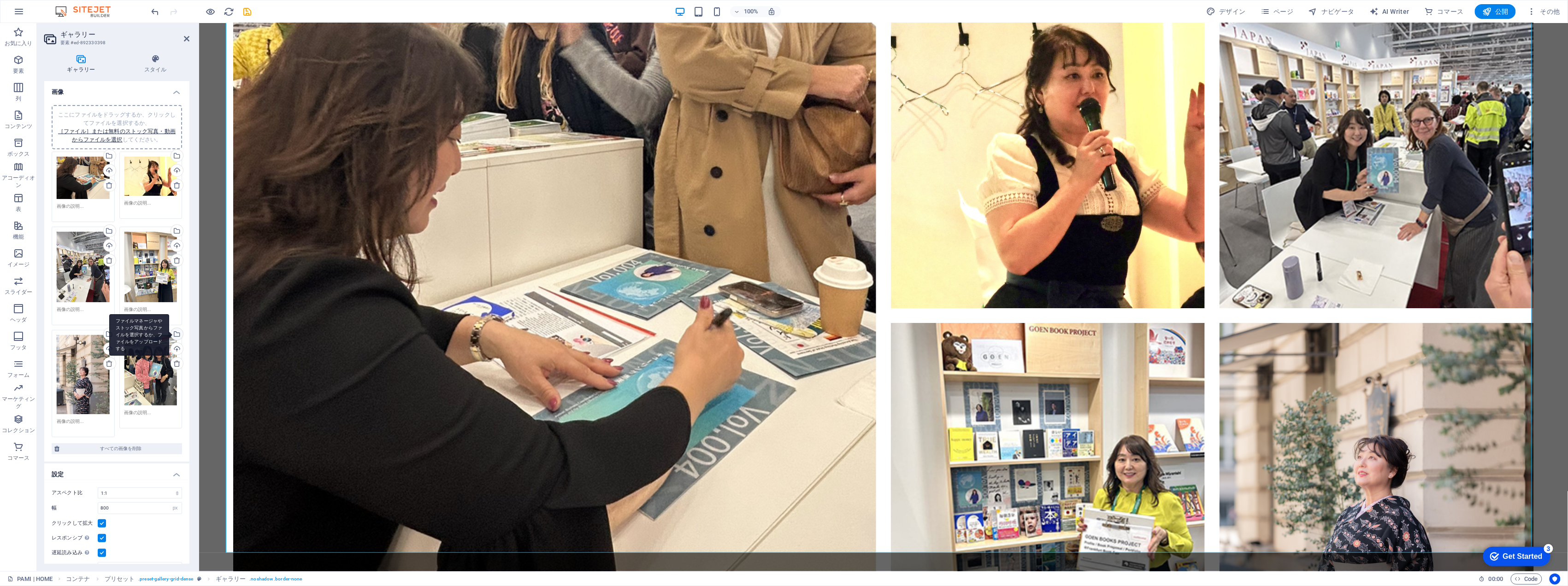
scroll to position [29, 0]
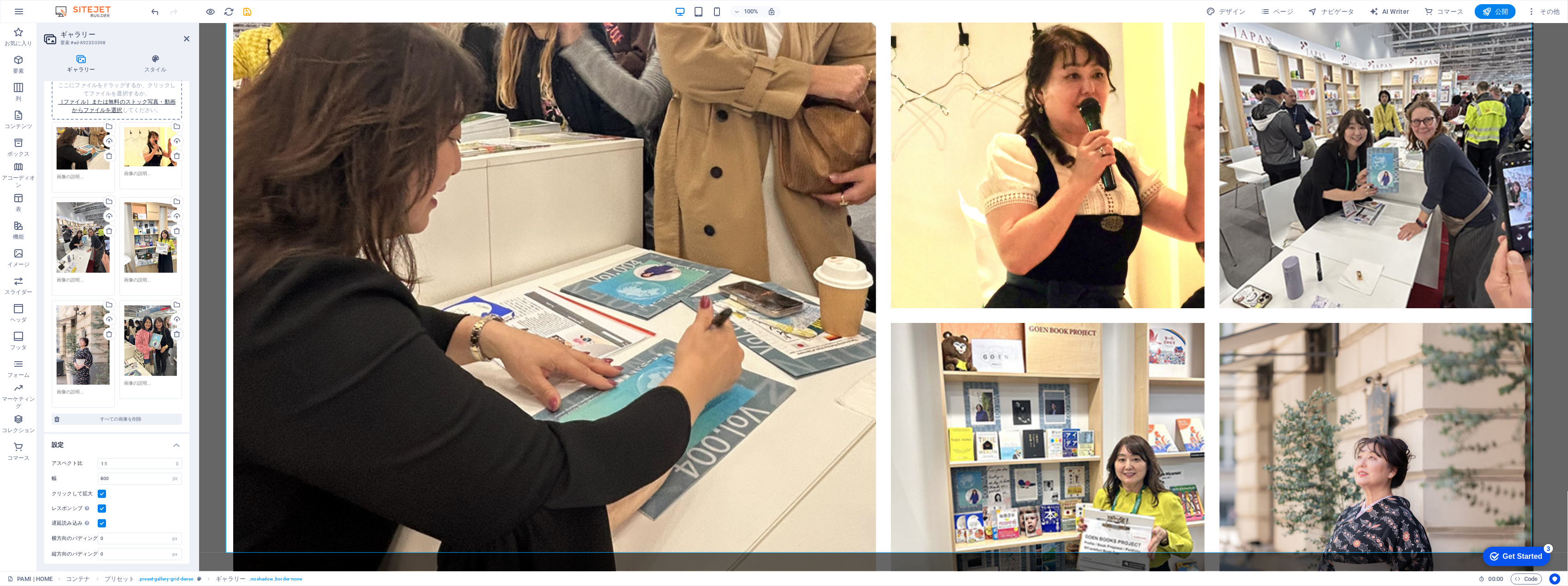
click at [173, 331] on icon at bounding box center [176, 334] width 7 height 7
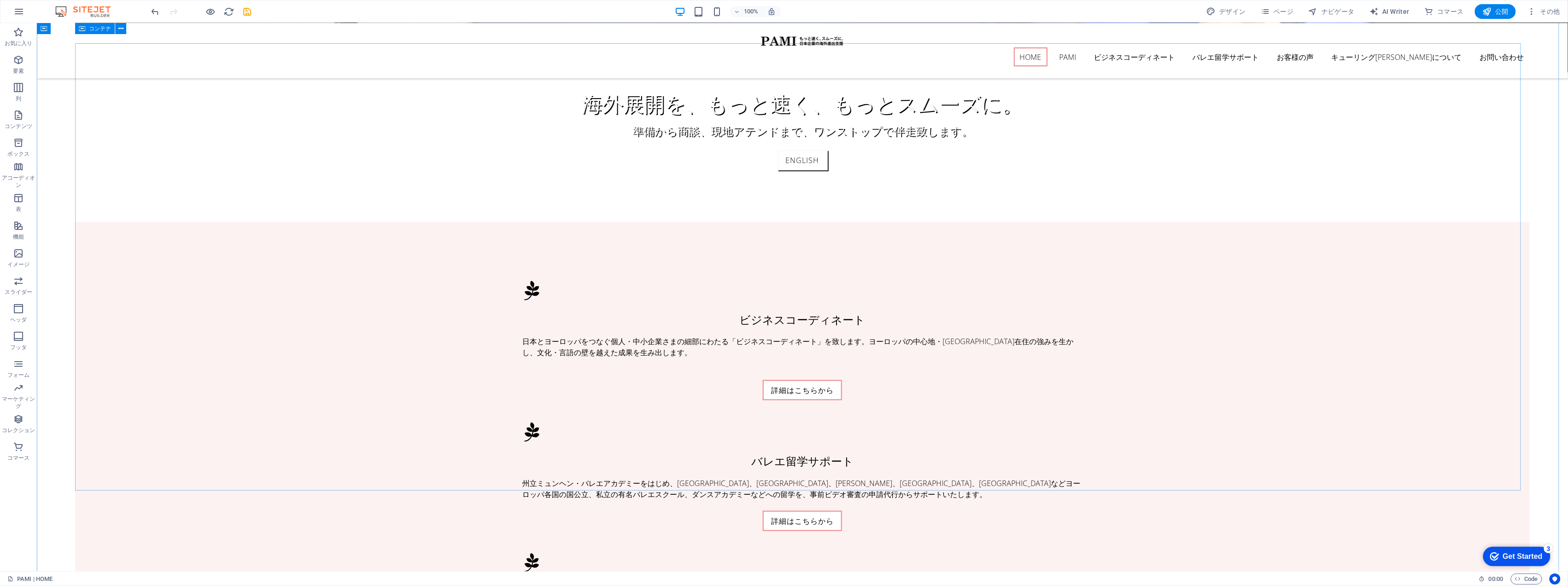
scroll to position [540, 0]
click at [248, 11] on icon "save" at bounding box center [247, 11] width 11 height 11
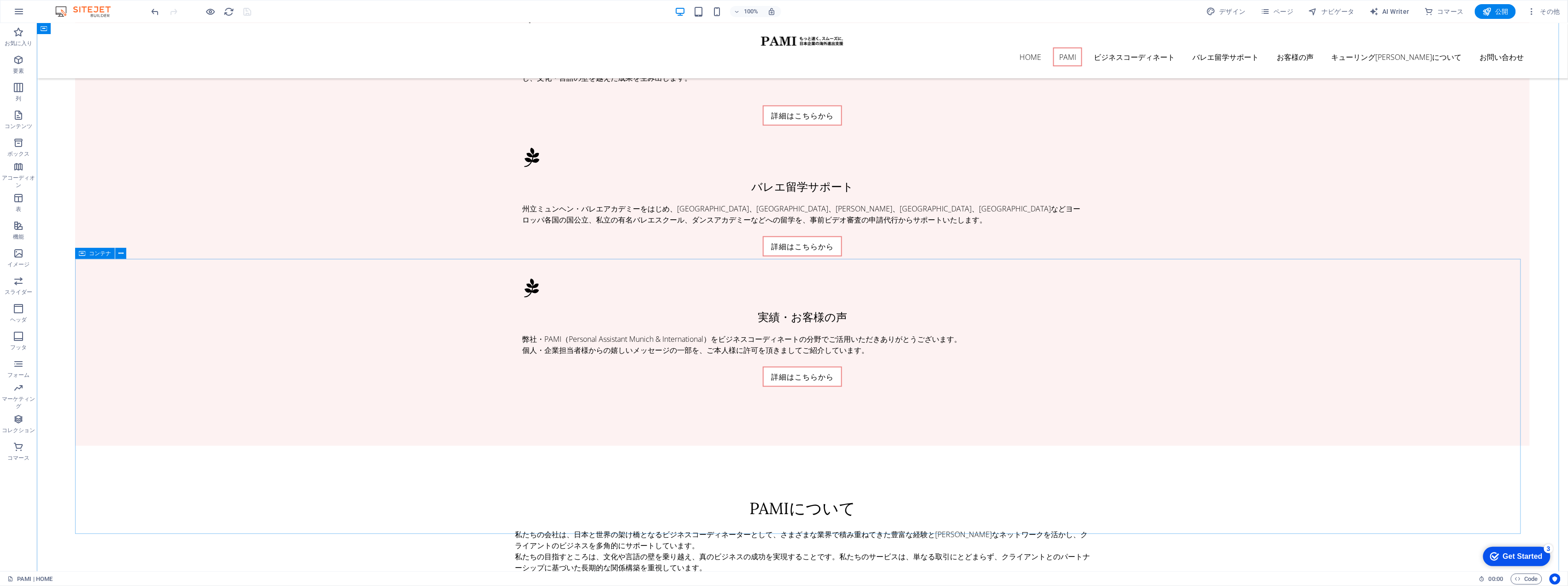
scroll to position [676, 0]
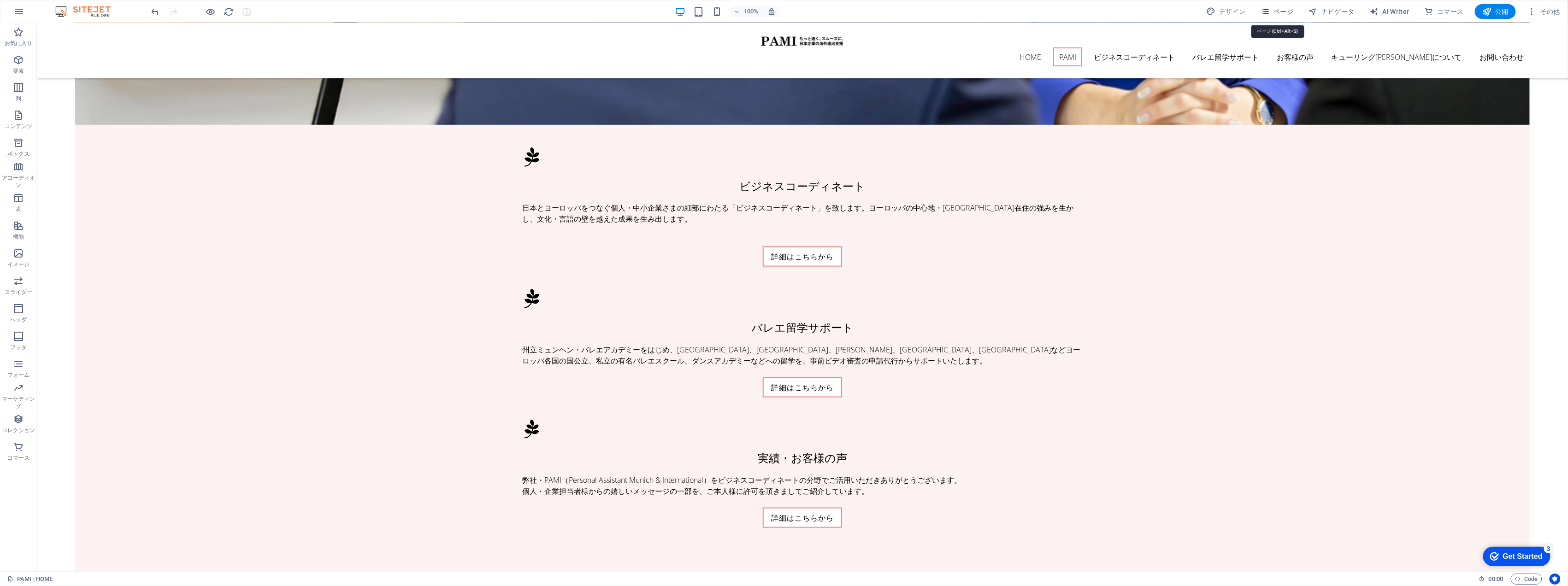
click at [1281, 7] on span "ページ" at bounding box center [1276, 11] width 33 height 9
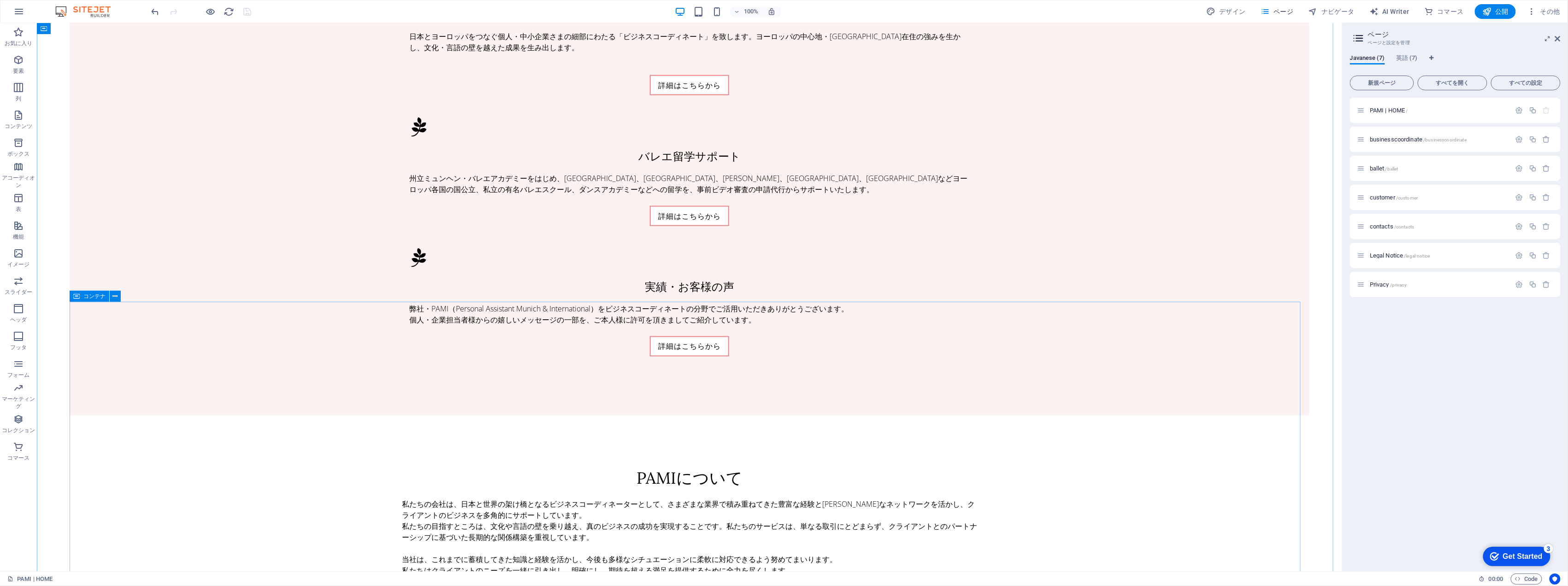
scroll to position [983, 0]
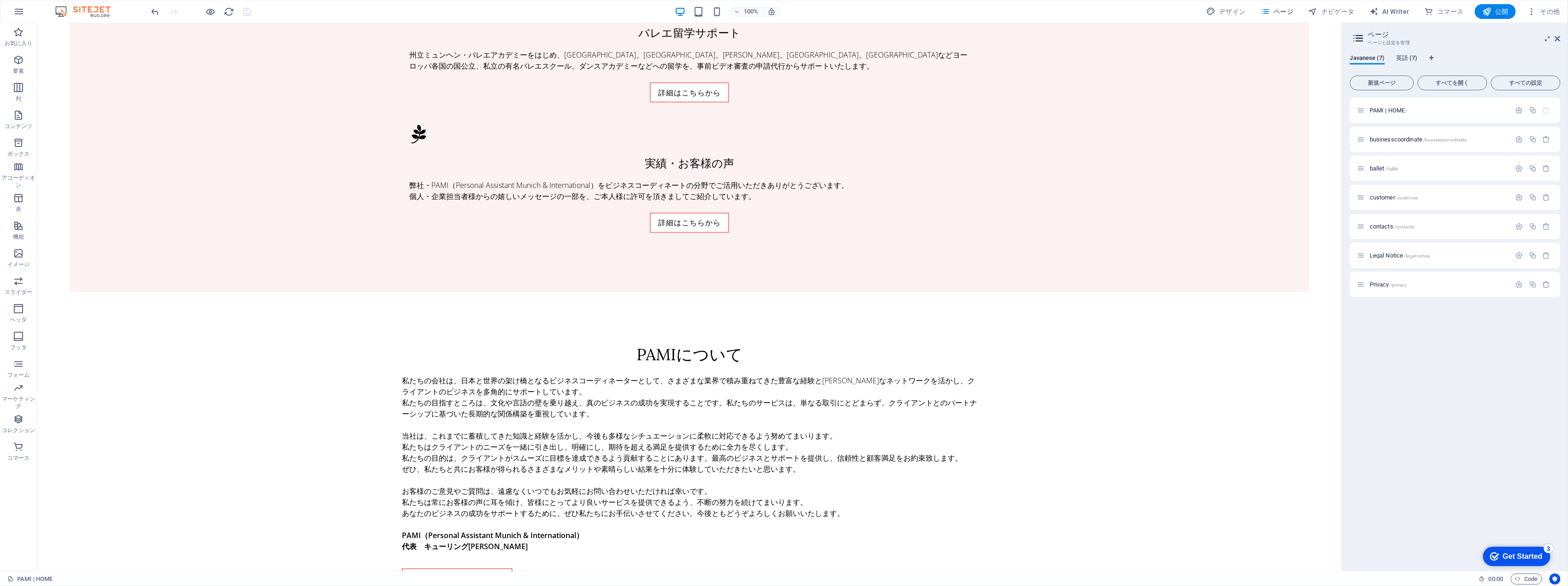
click at [1306, 57] on span "英語 (7)" at bounding box center [1406, 59] width 22 height 13
click at [1306, 111] on p "PAMI | HOME /" at bounding box center [1439, 110] width 138 height 6
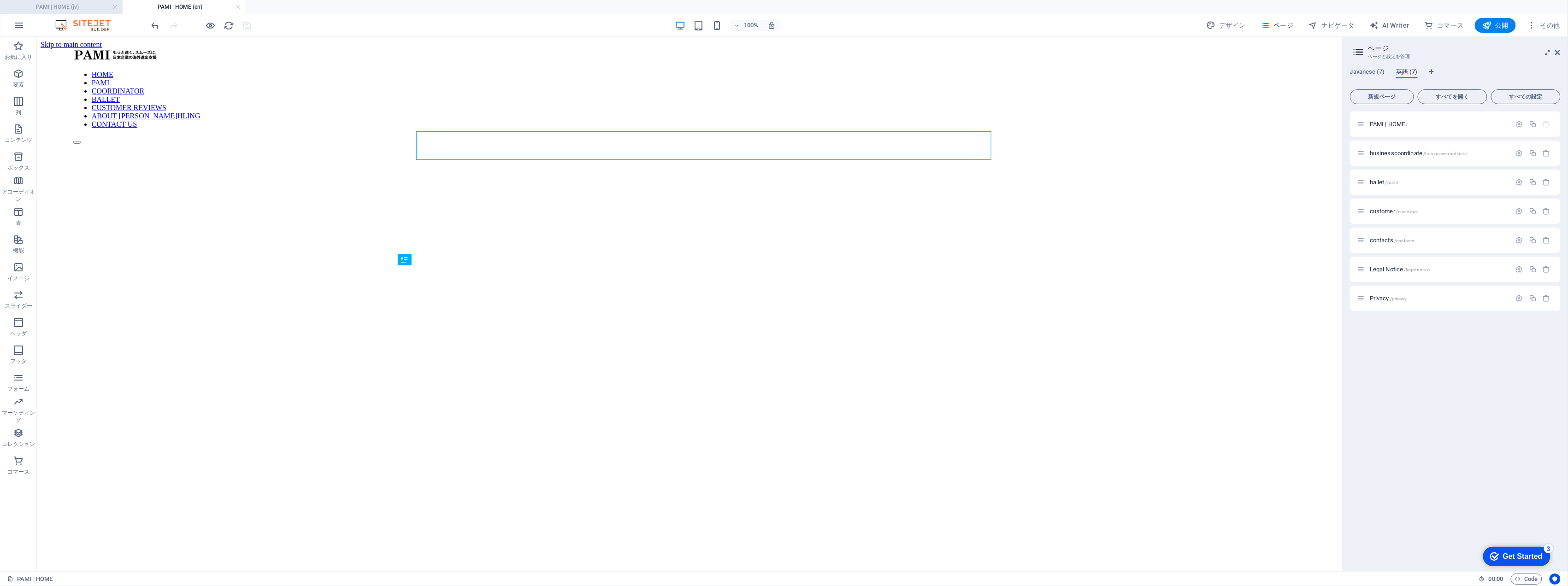
click at [55, 2] on h4 "PAMI | HOME (jv)" at bounding box center [61, 6] width 123 height 11
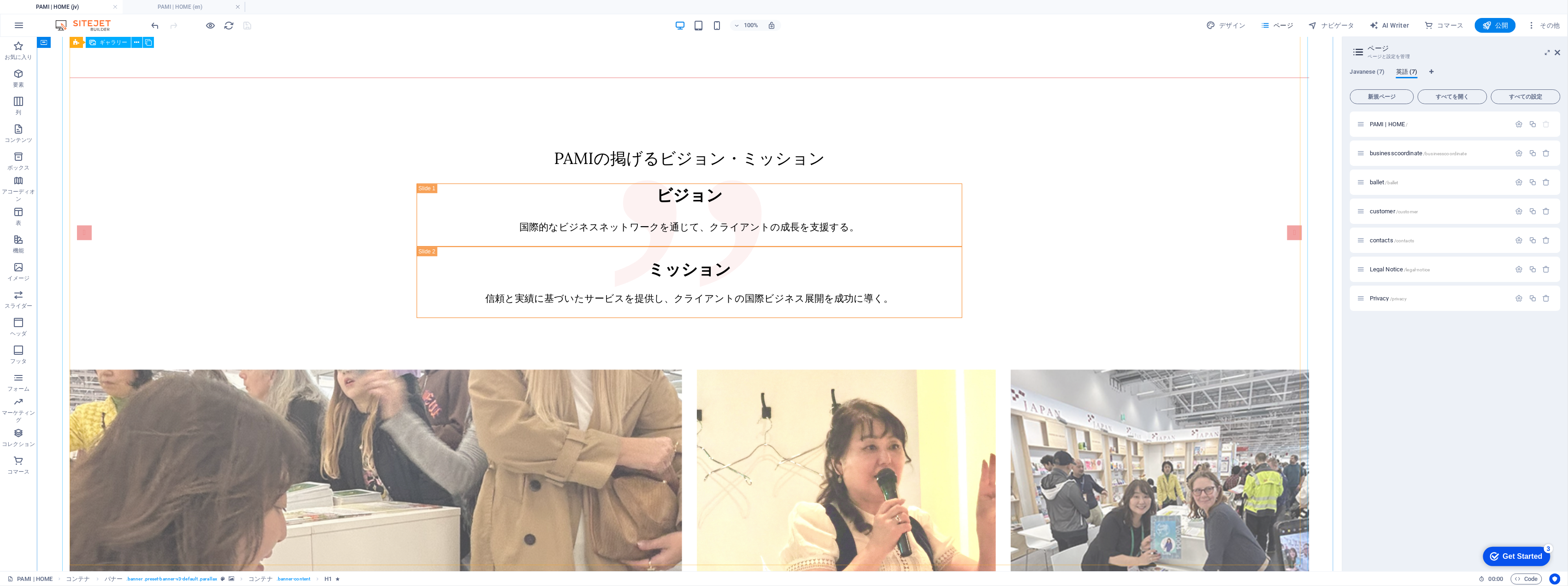
scroll to position [1311, 0]
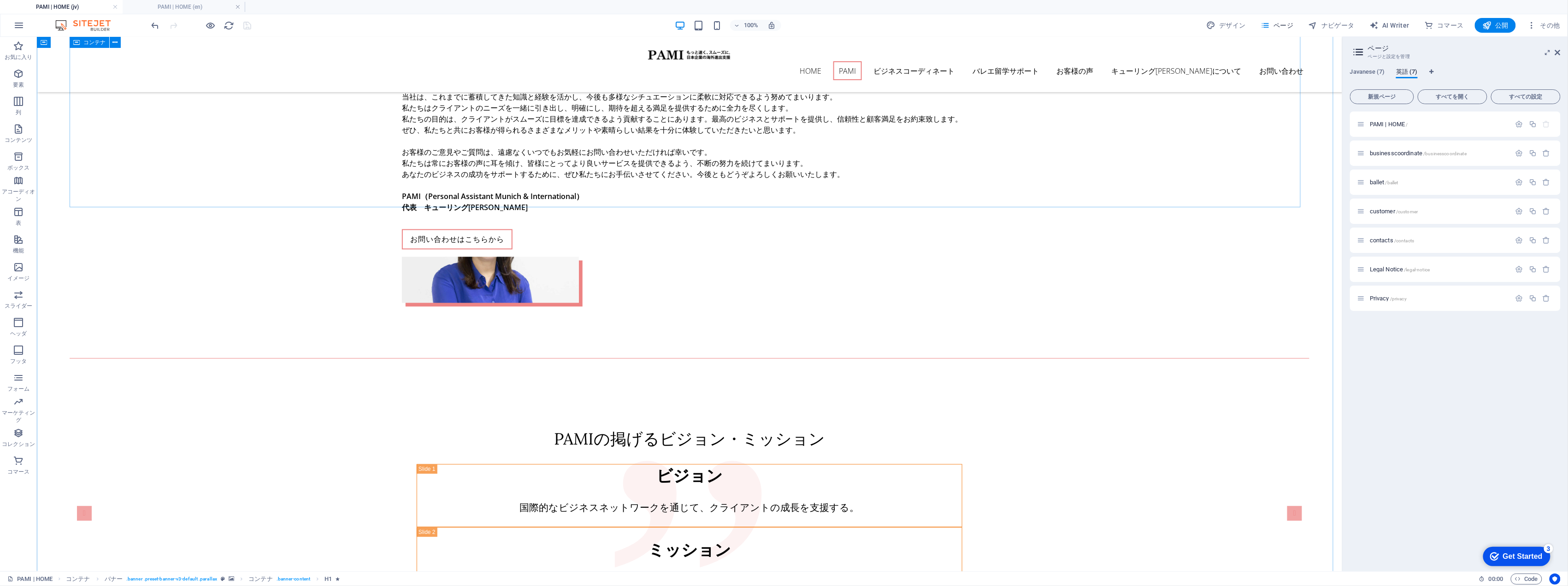
click at [277, 376] on div "PAMIの掲げるビジョン・ミッション ビジョン 国際的なビジネスネットワークを通じて、クライアントの成長を支援する。 ミッション 信頼と実績に基づいたサービス…" at bounding box center [689, 512] width 1240 height 274
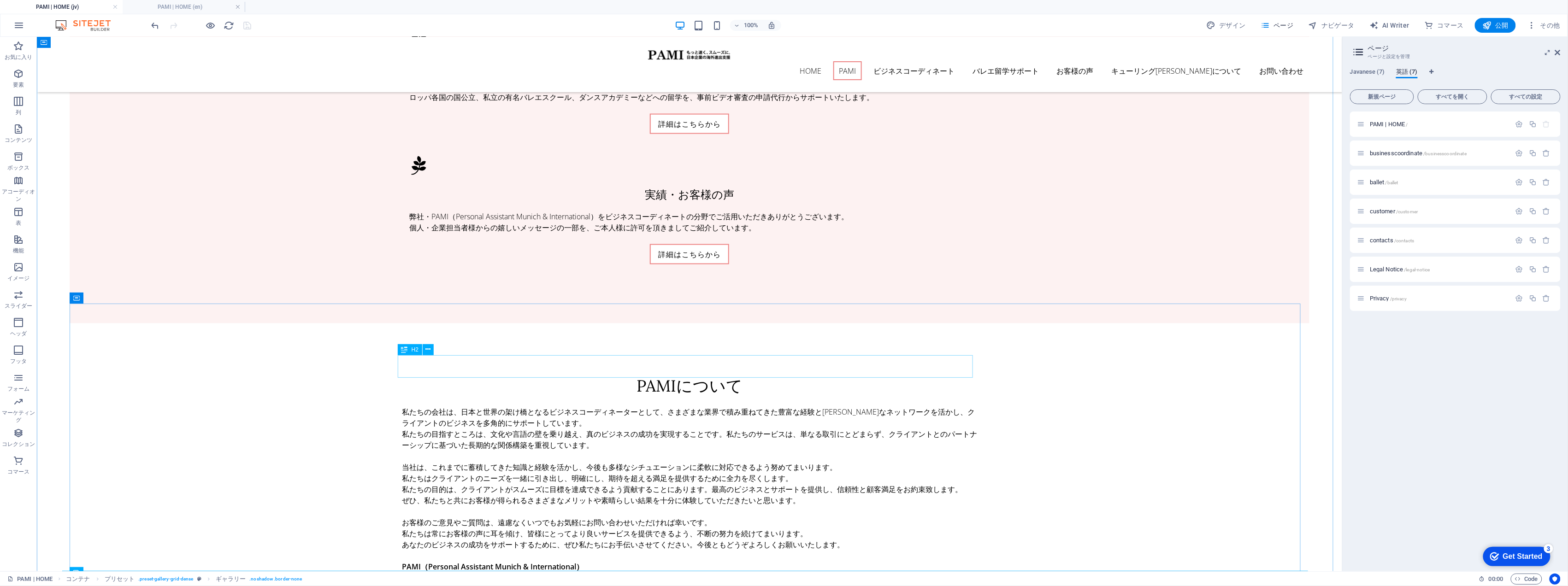
scroll to position [879, 0]
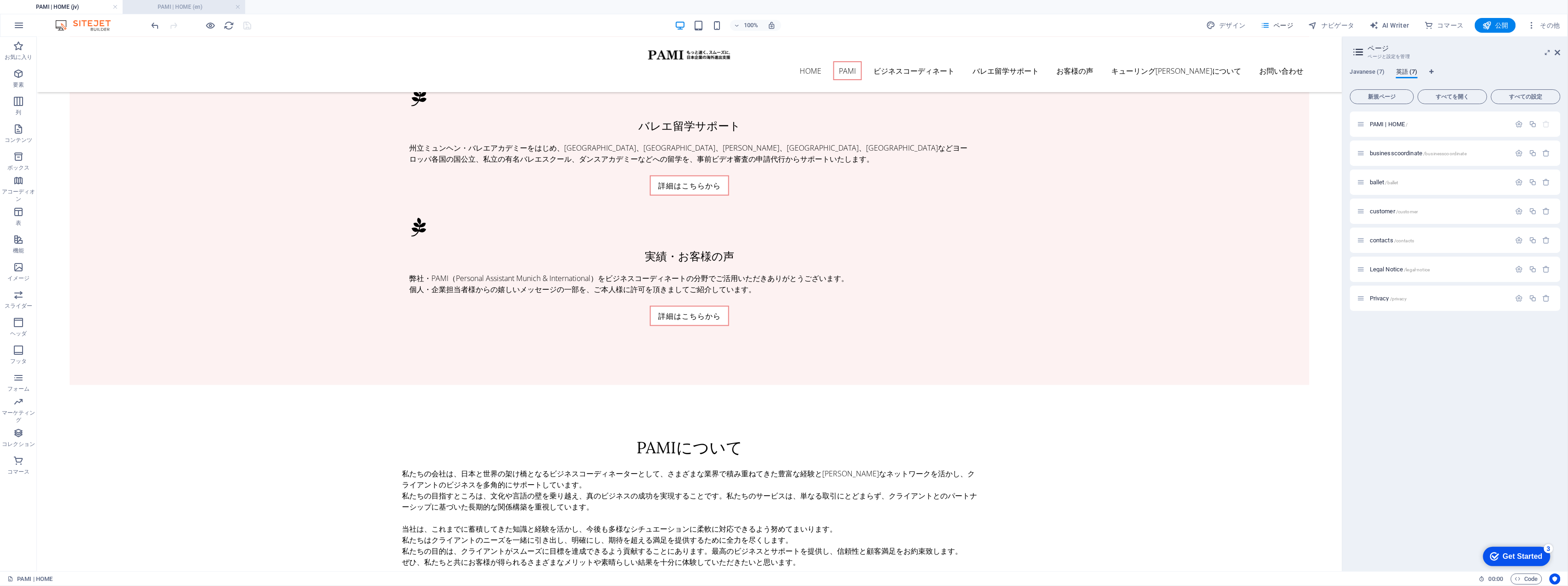
click at [149, 10] on h4 "PAMI | HOME (en)" at bounding box center [184, 6] width 123 height 11
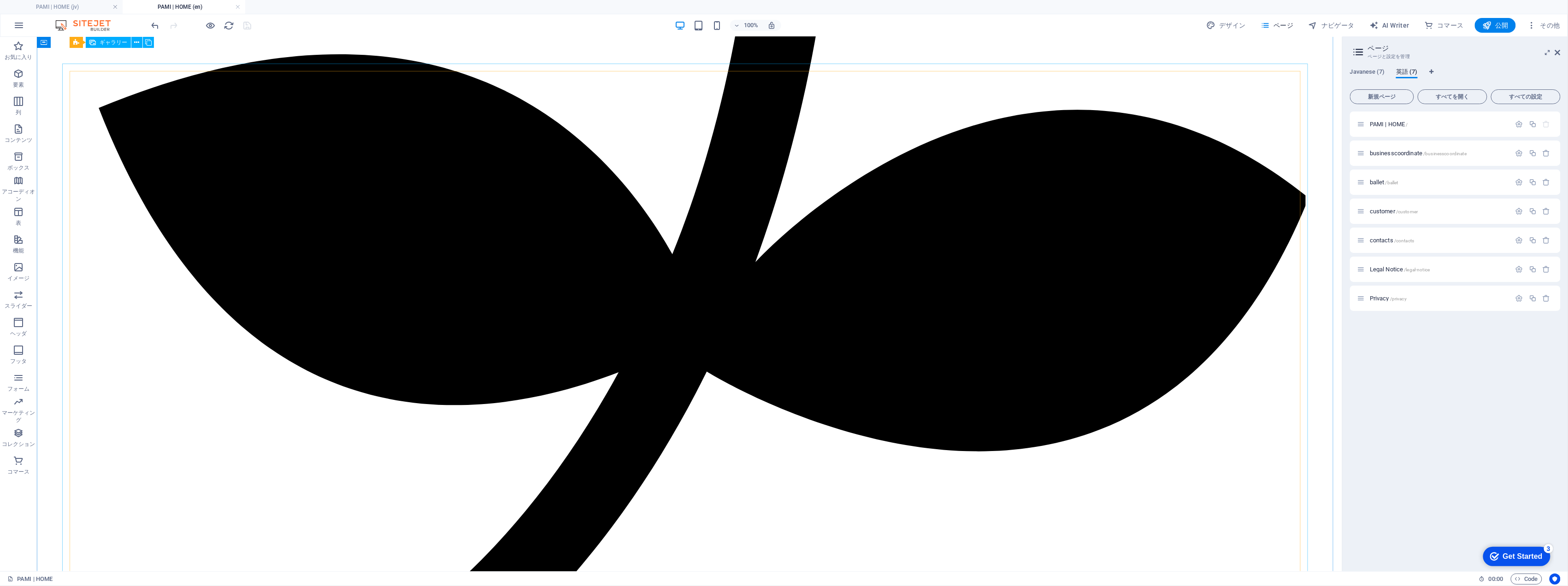
scroll to position [1351, 0]
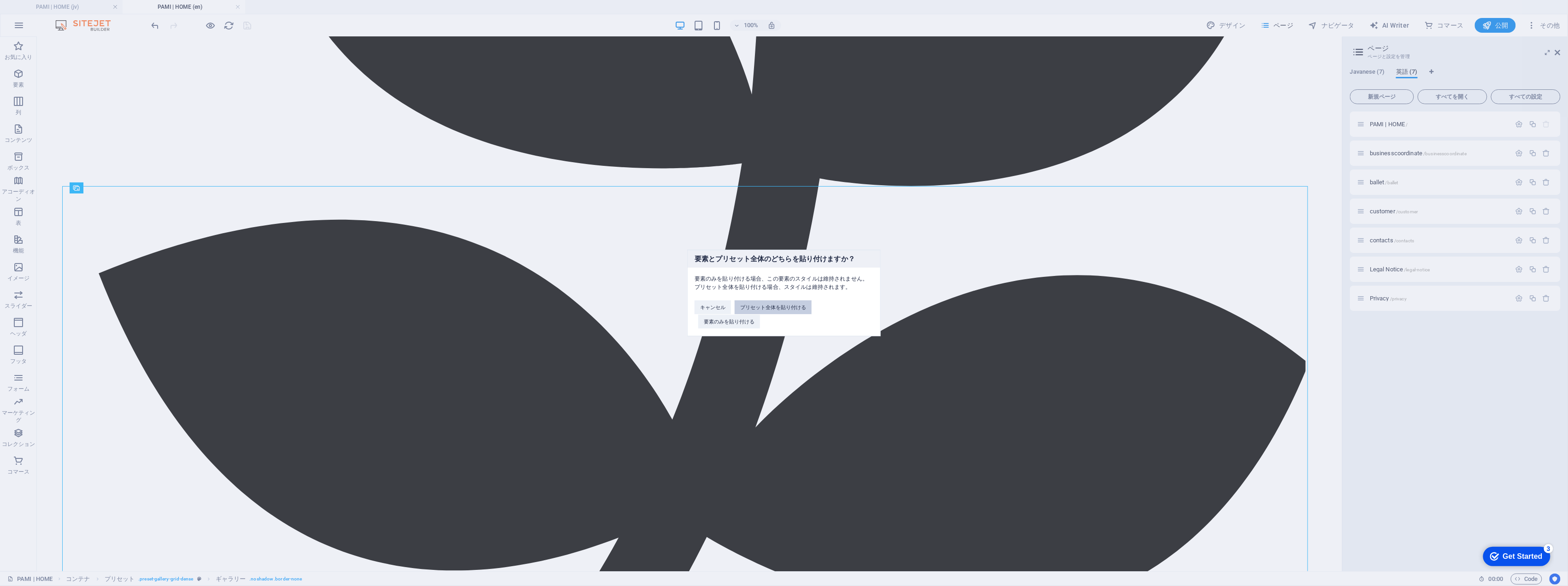
click at [778, 314] on button "プリセット全体を貼り付ける" at bounding box center [773, 307] width 77 height 14
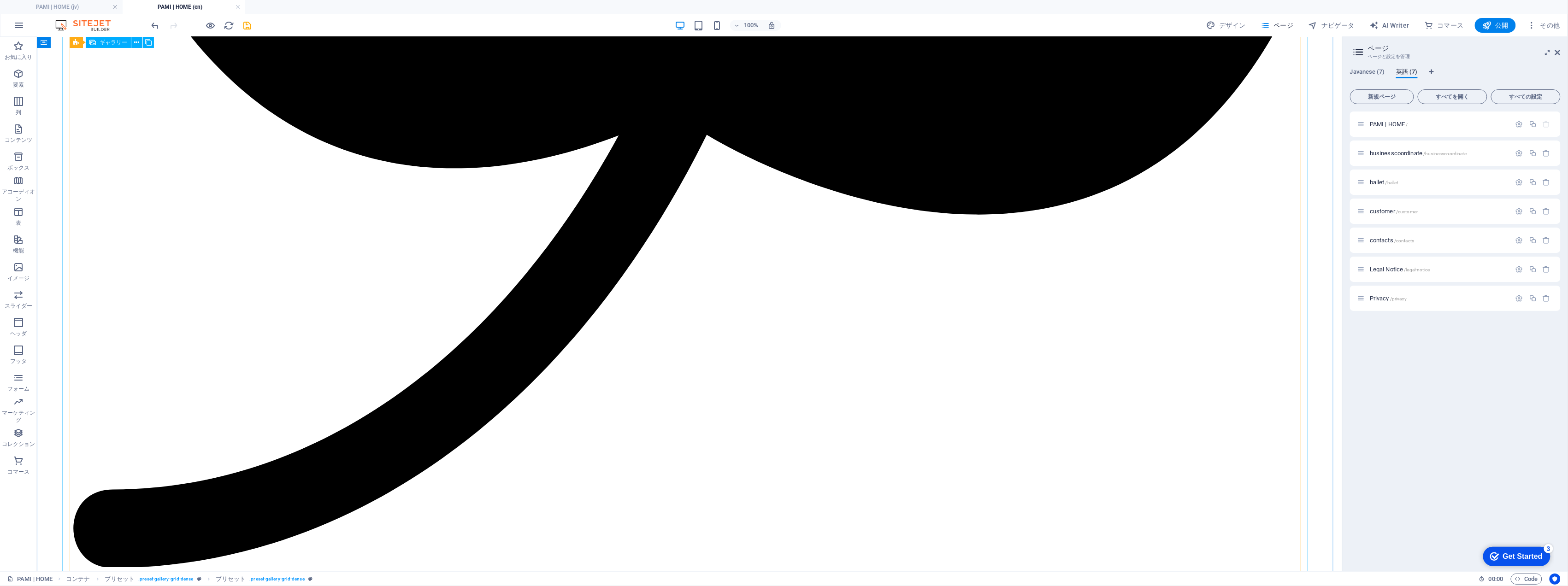
scroll to position [1720, 0]
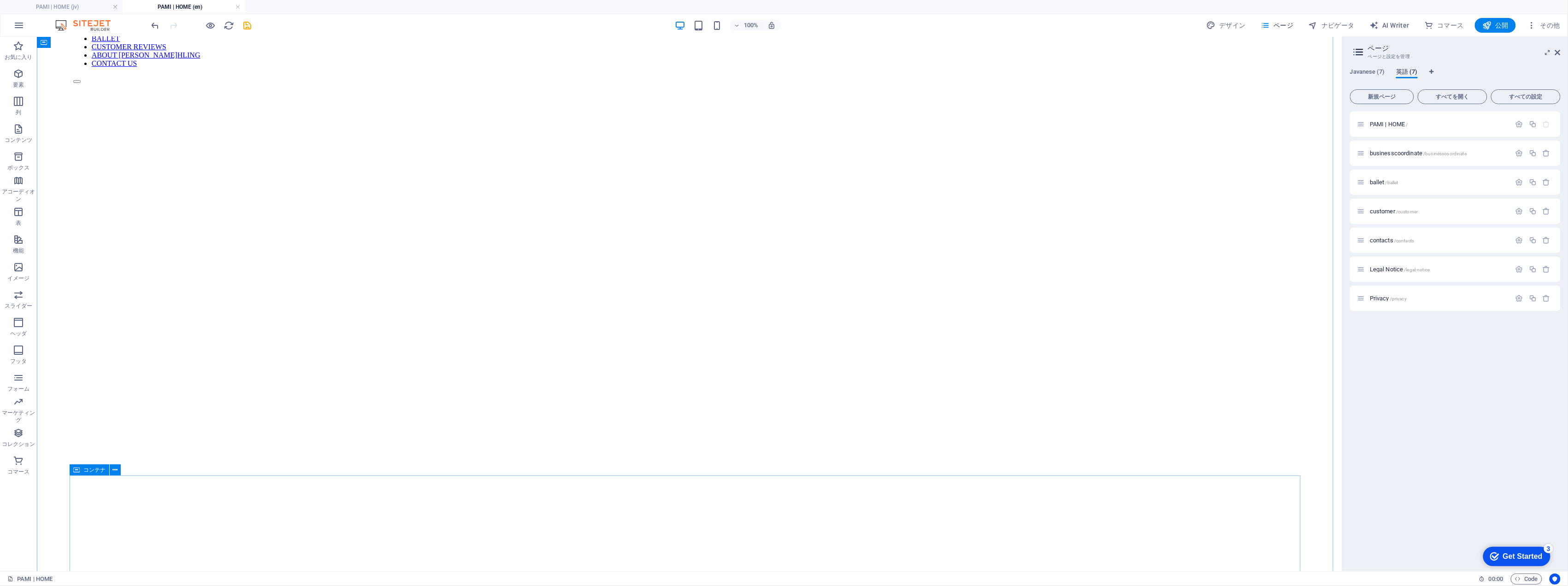
scroll to position [0, 0]
click at [249, 24] on icon "save" at bounding box center [247, 25] width 11 height 11
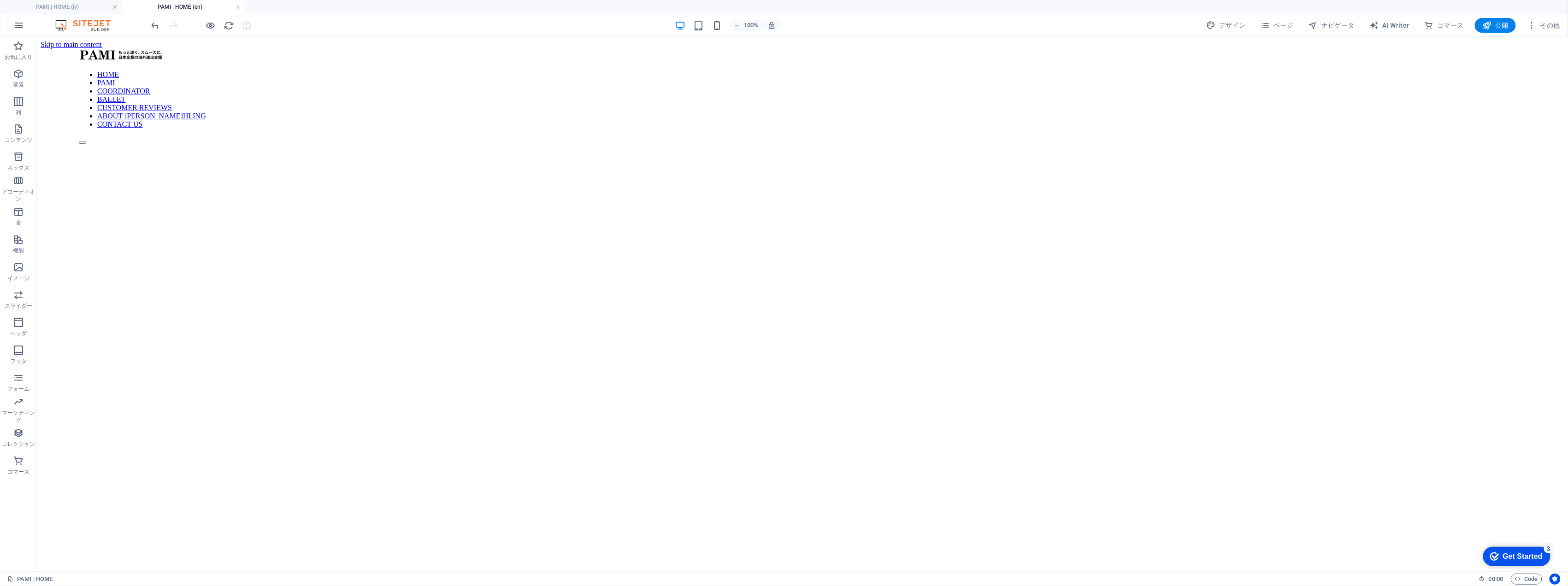
click at [236, 7] on link at bounding box center [238, 6] width 6 height 9
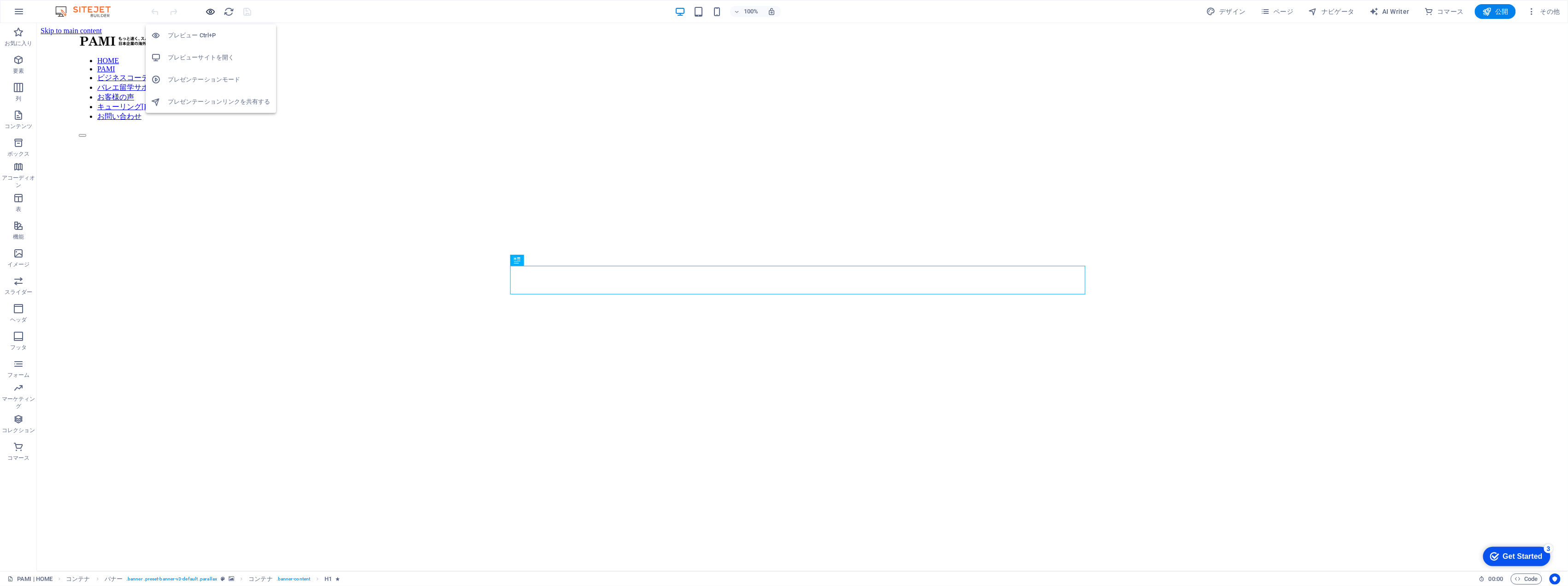
click at [214, 13] on icon "button" at bounding box center [210, 11] width 11 height 11
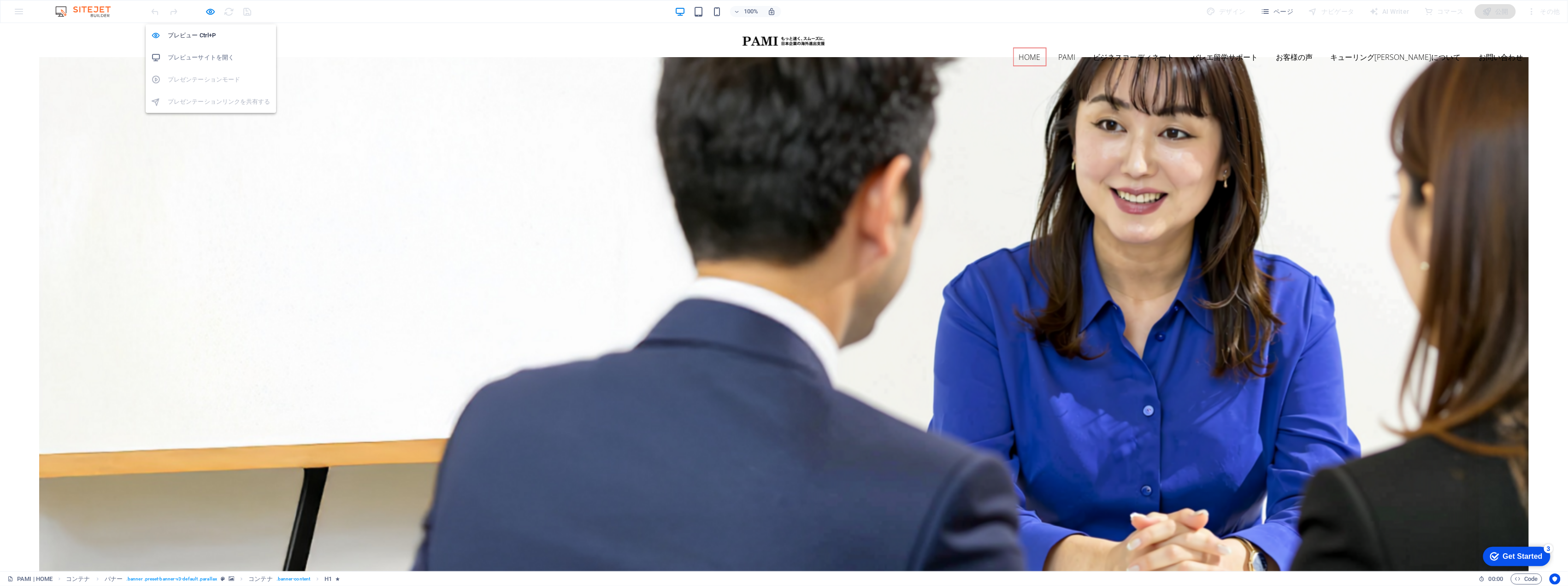
click at [217, 61] on h6 "プレビューサイトを開く" at bounding box center [219, 57] width 103 height 11
click at [214, 14] on icon "button" at bounding box center [210, 11] width 11 height 11
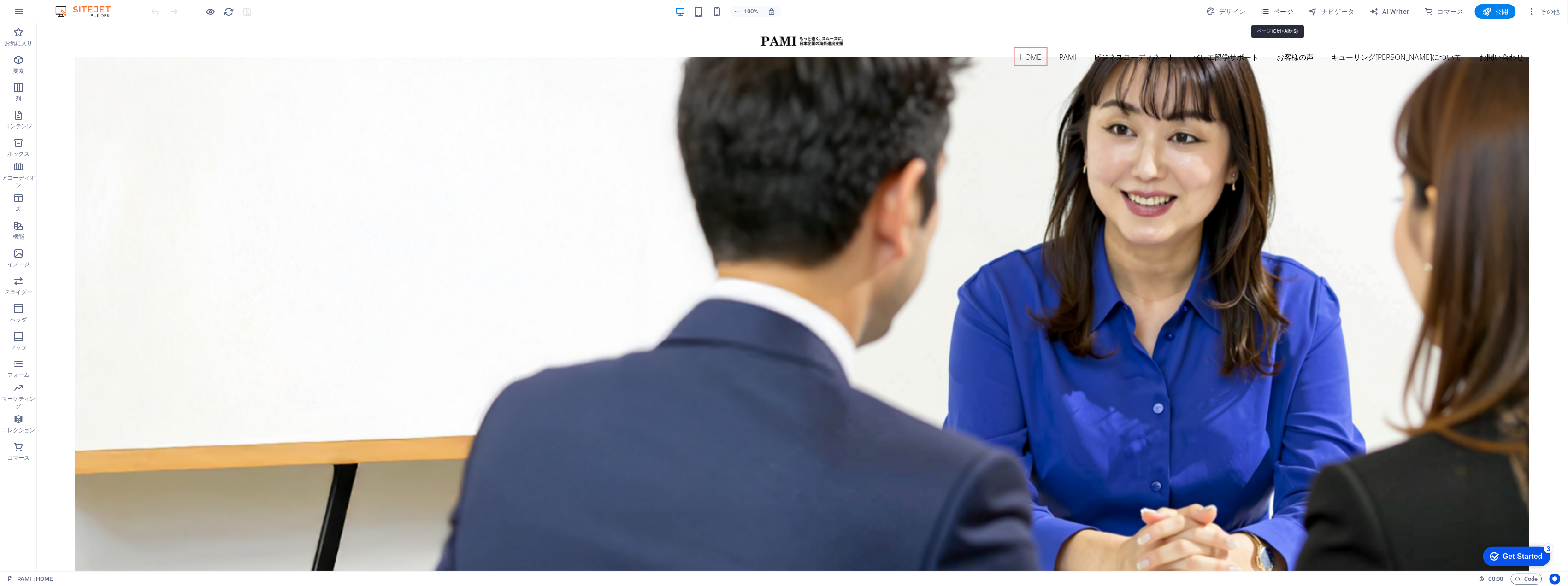
click at [1285, 14] on span "ページ" at bounding box center [1276, 11] width 33 height 9
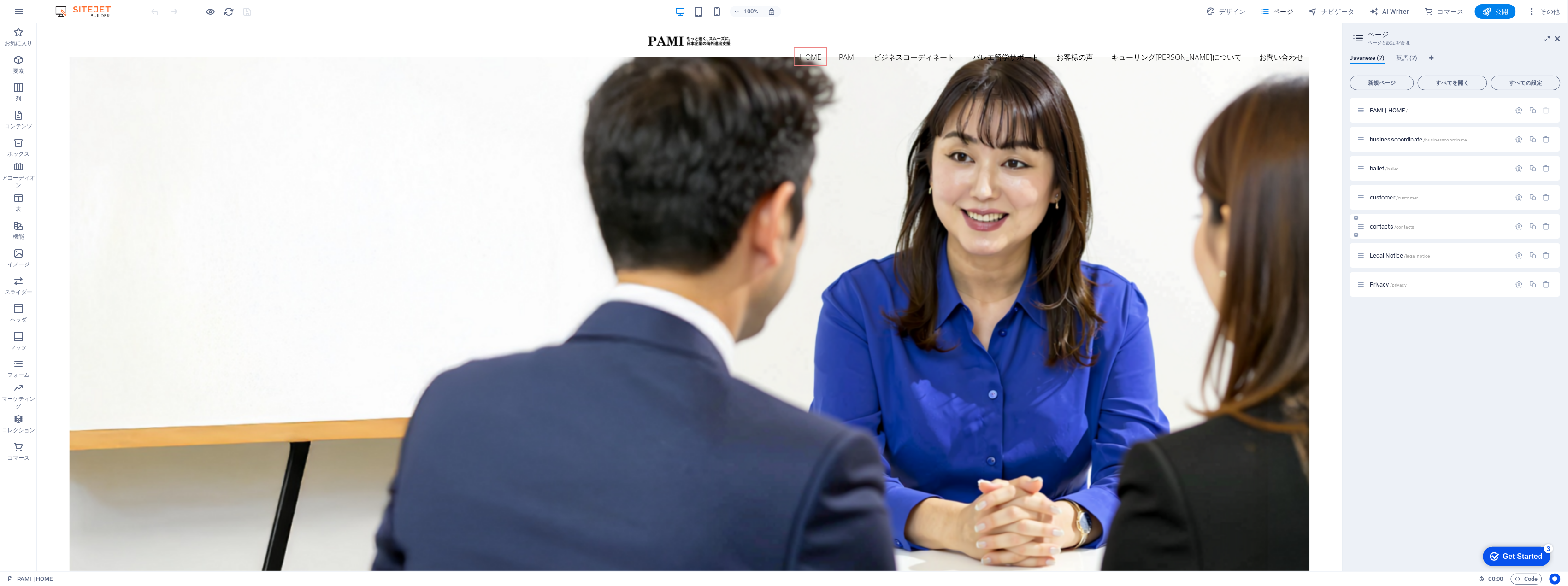
click at [1392, 227] on span "contacts /contacts" at bounding box center [1392, 226] width 44 height 7
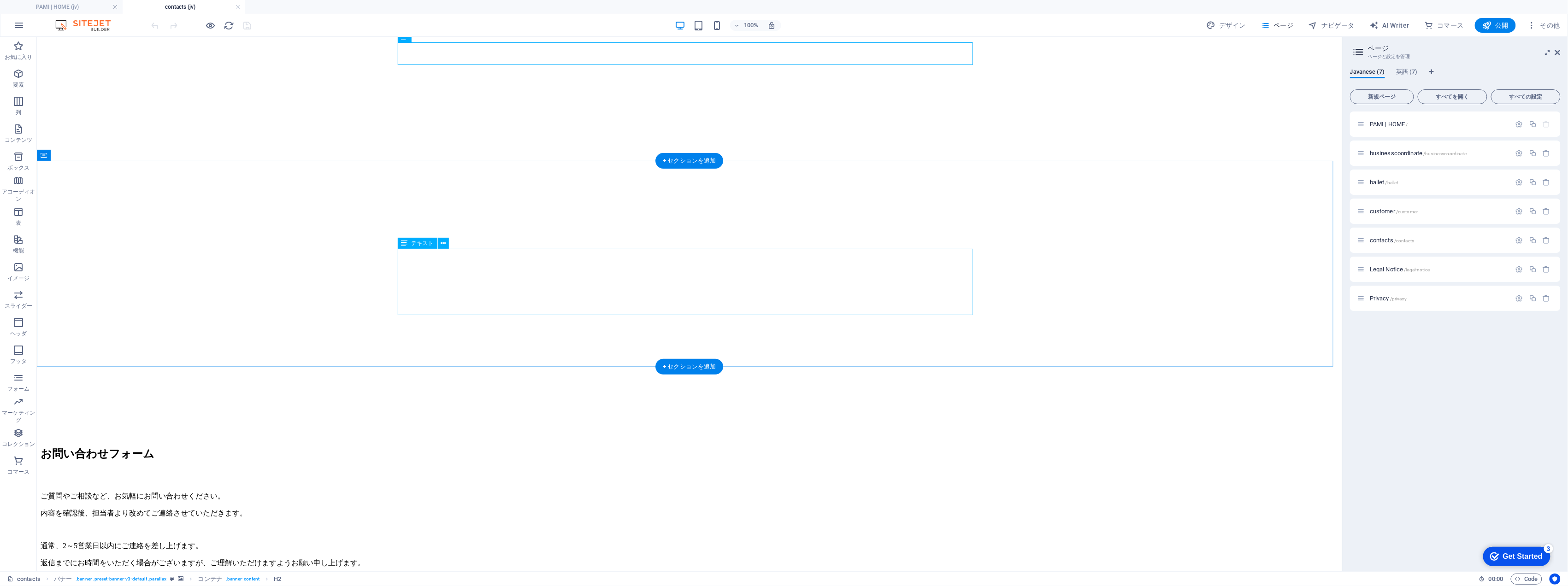
scroll to position [184, 0]
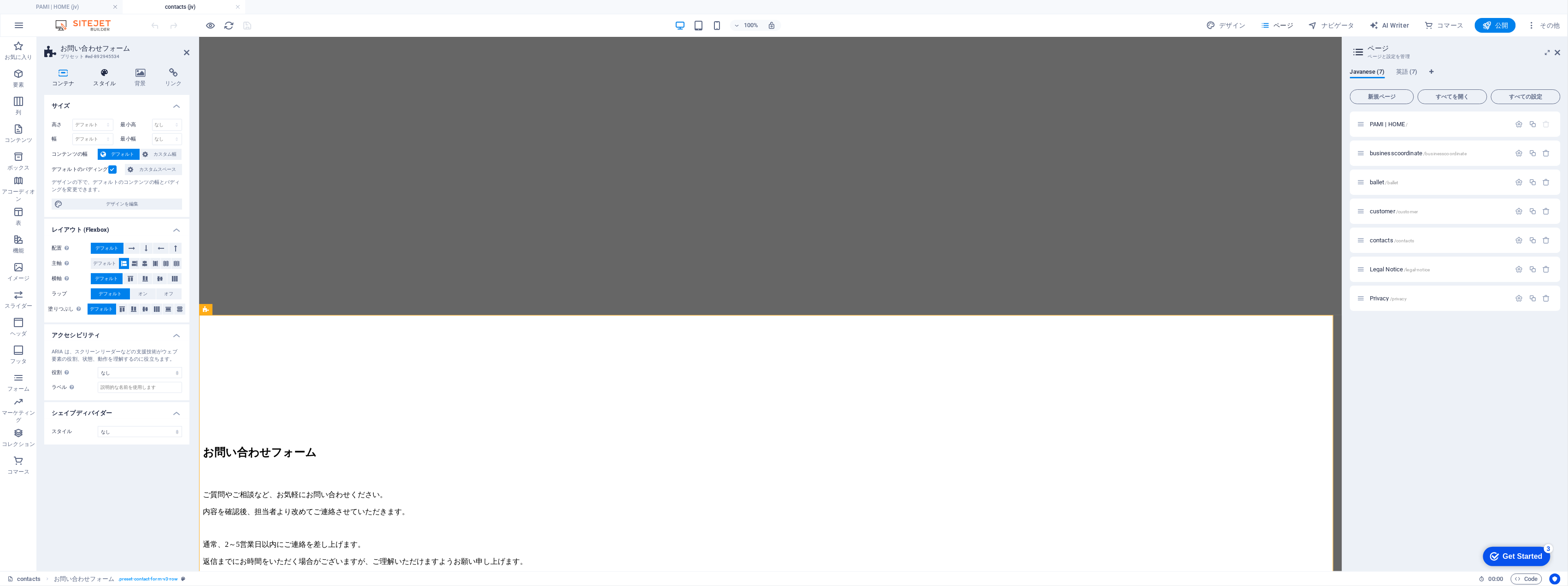
click at [115, 73] on icon at bounding box center [104, 72] width 38 height 9
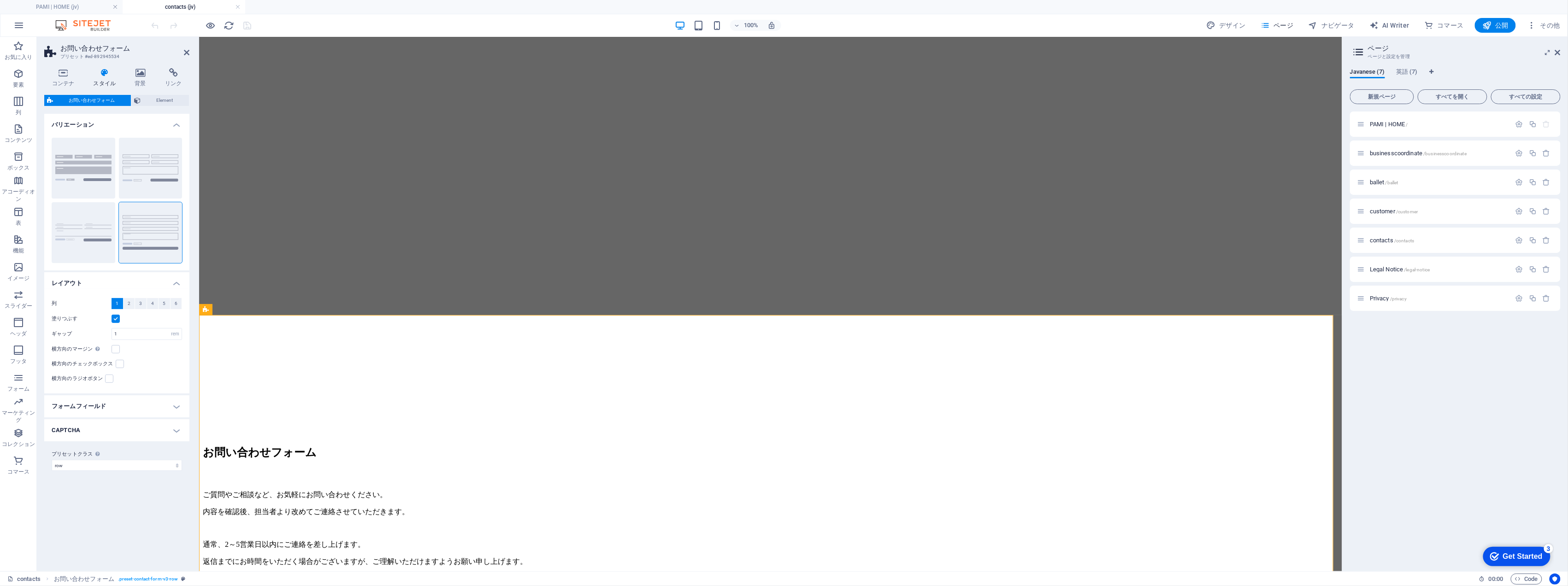
click at [99, 403] on h4 "フォームフィールド" at bounding box center [117, 406] width 145 height 22
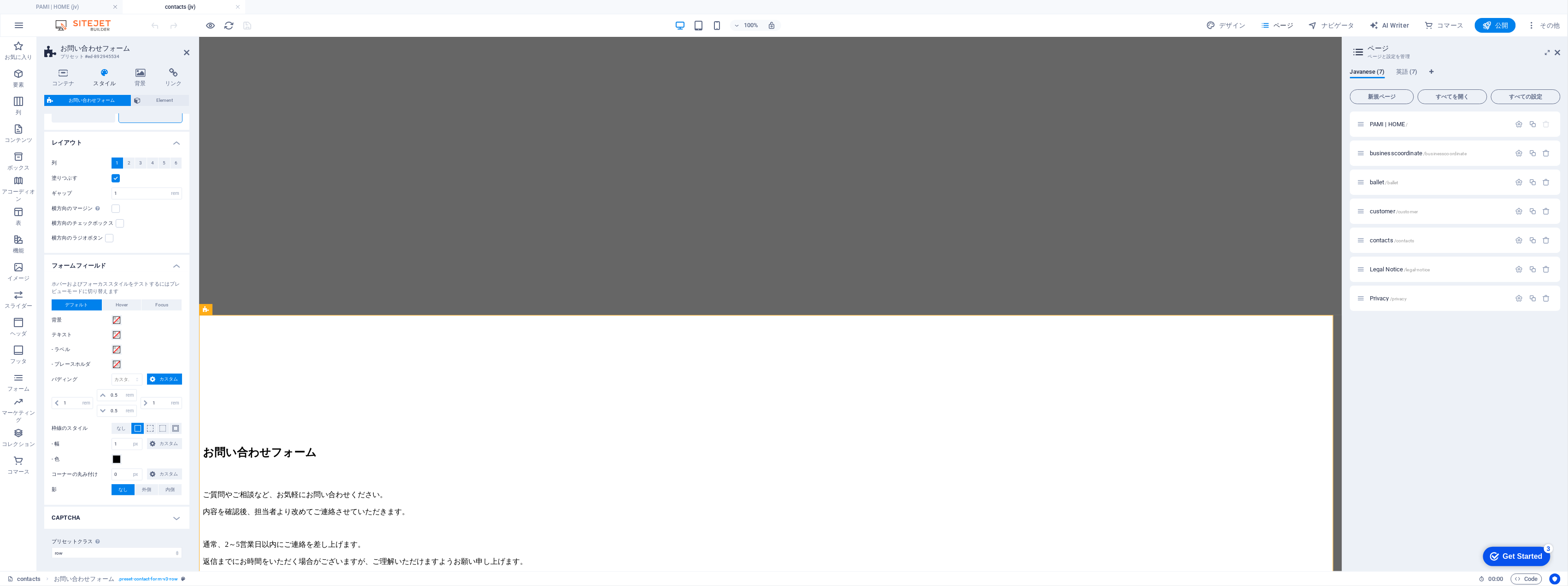
scroll to position [144, 0]
click at [170, 100] on span "Element" at bounding box center [164, 100] width 43 height 11
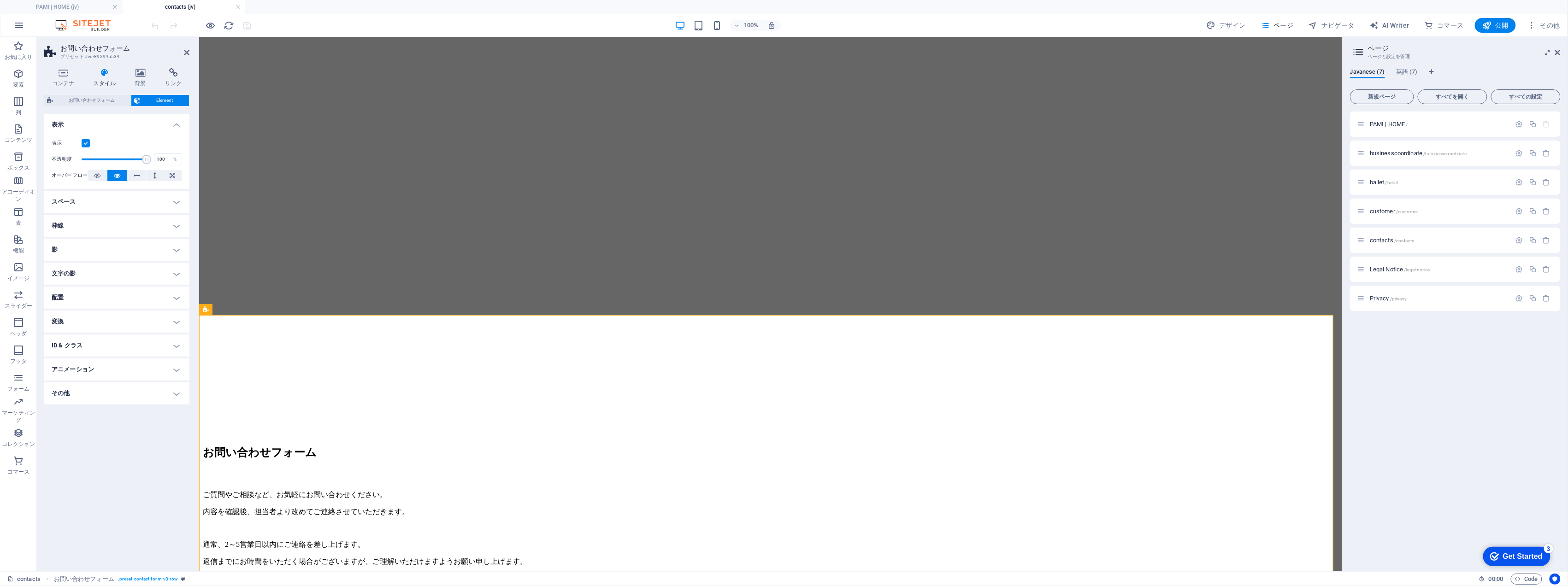
click at [168, 399] on h4 "その他" at bounding box center [117, 393] width 145 height 22
click at [165, 73] on icon at bounding box center [173, 72] width 32 height 9
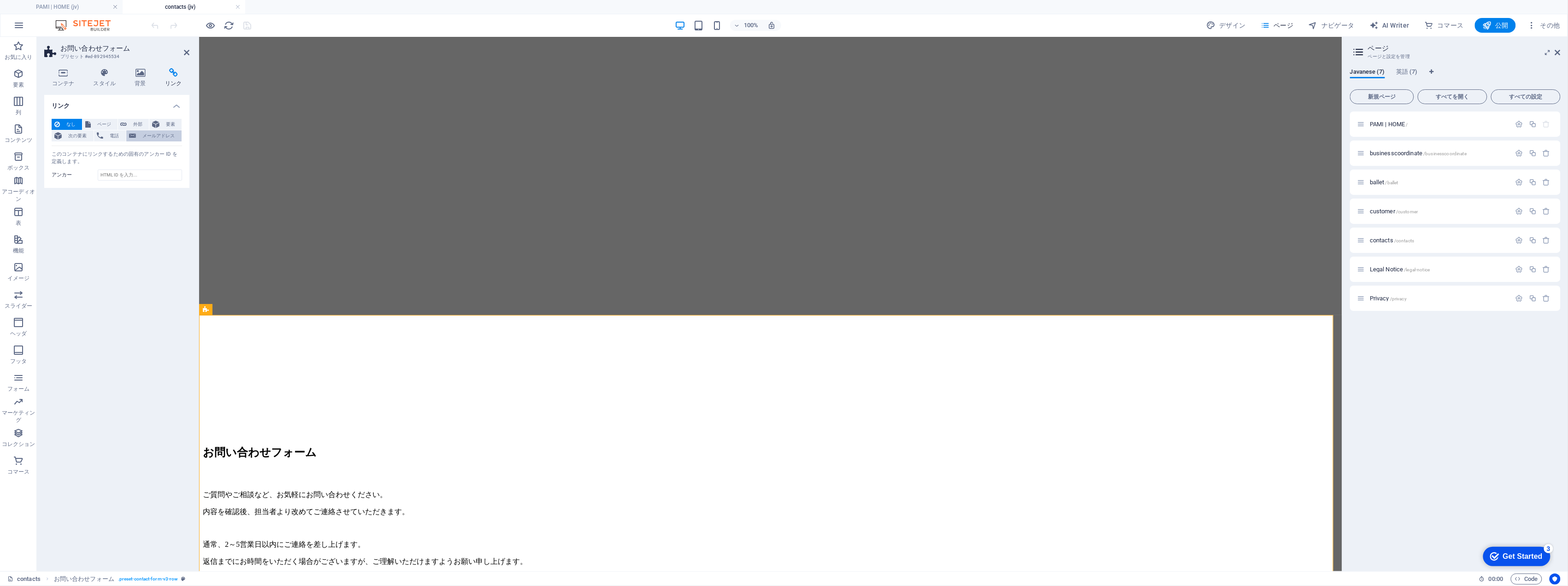
click at [164, 140] on span "メールアドレス" at bounding box center [159, 136] width 40 height 11
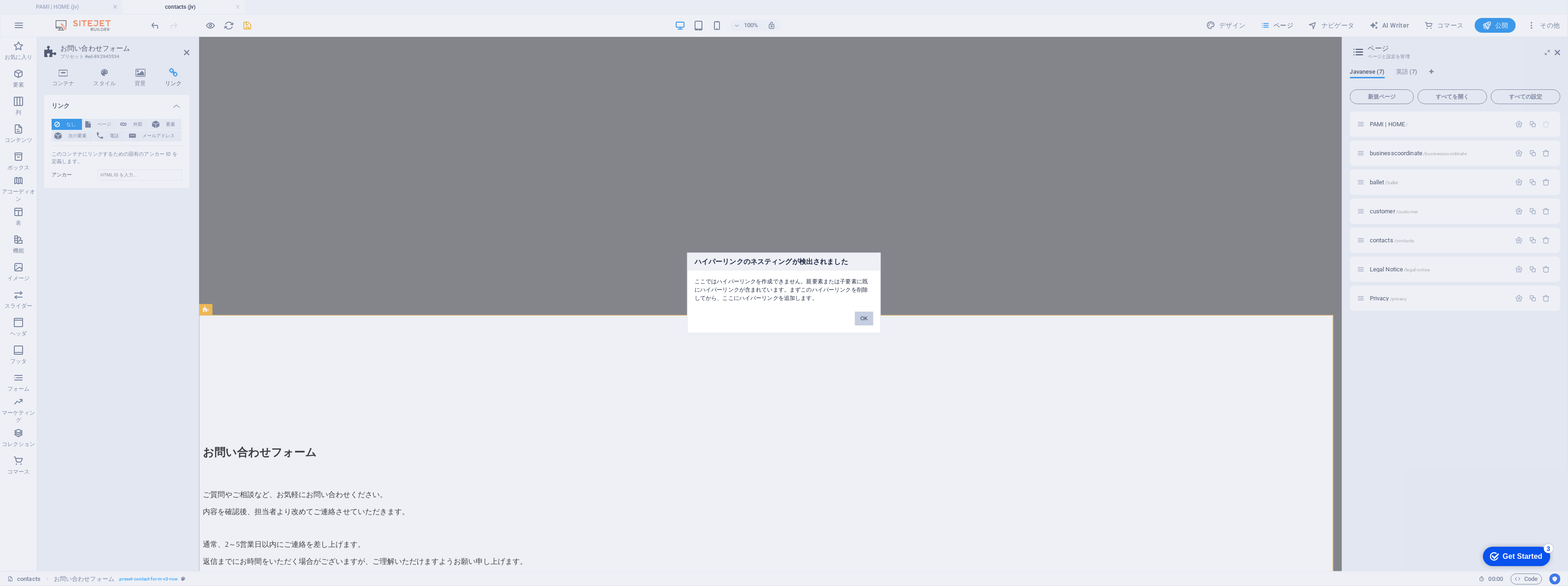
drag, startPoint x: 866, startPoint y: 319, endPoint x: 668, endPoint y: 283, distance: 201.2
click at [866, 319] on button "OK" at bounding box center [864, 318] width 19 height 14
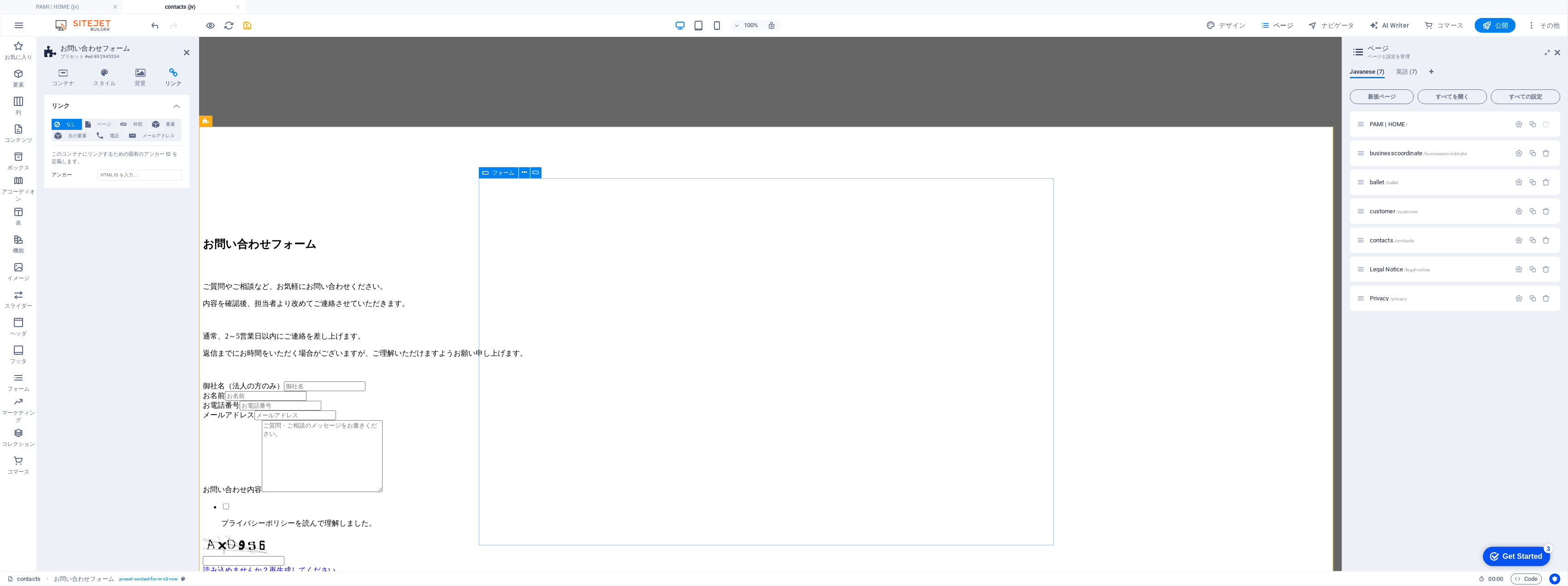
scroll to position [430, 0]
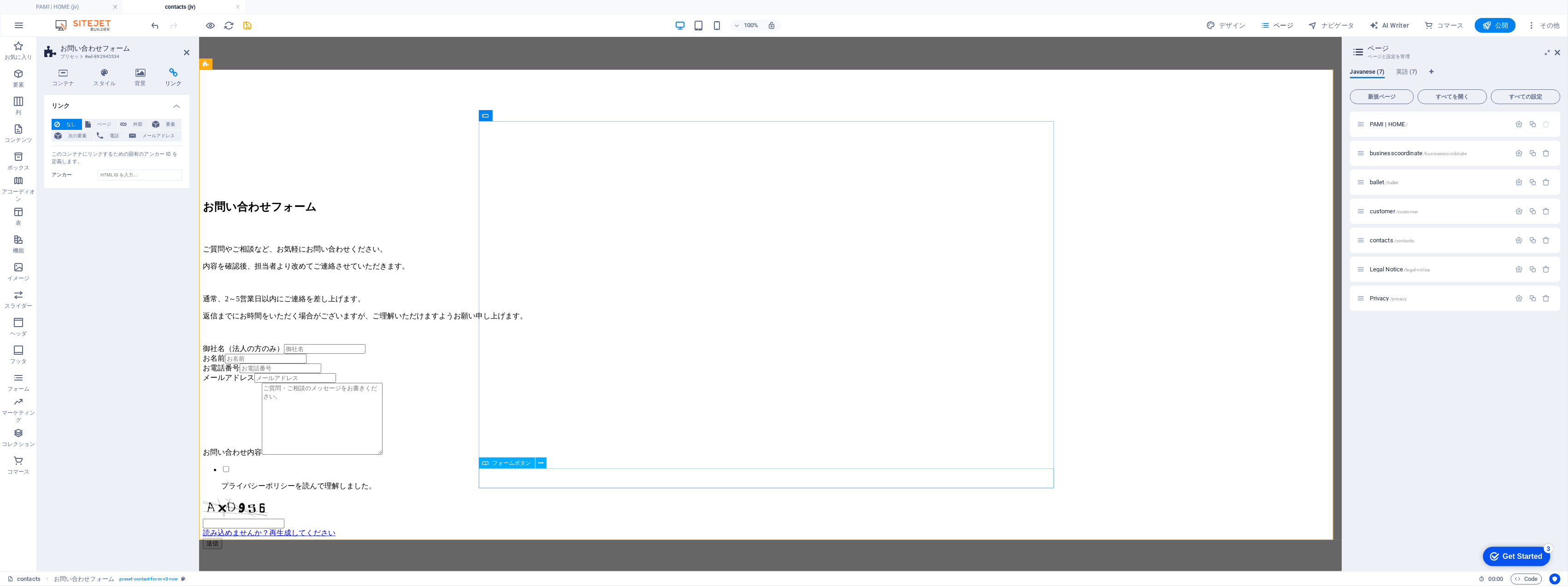
click div "送信"
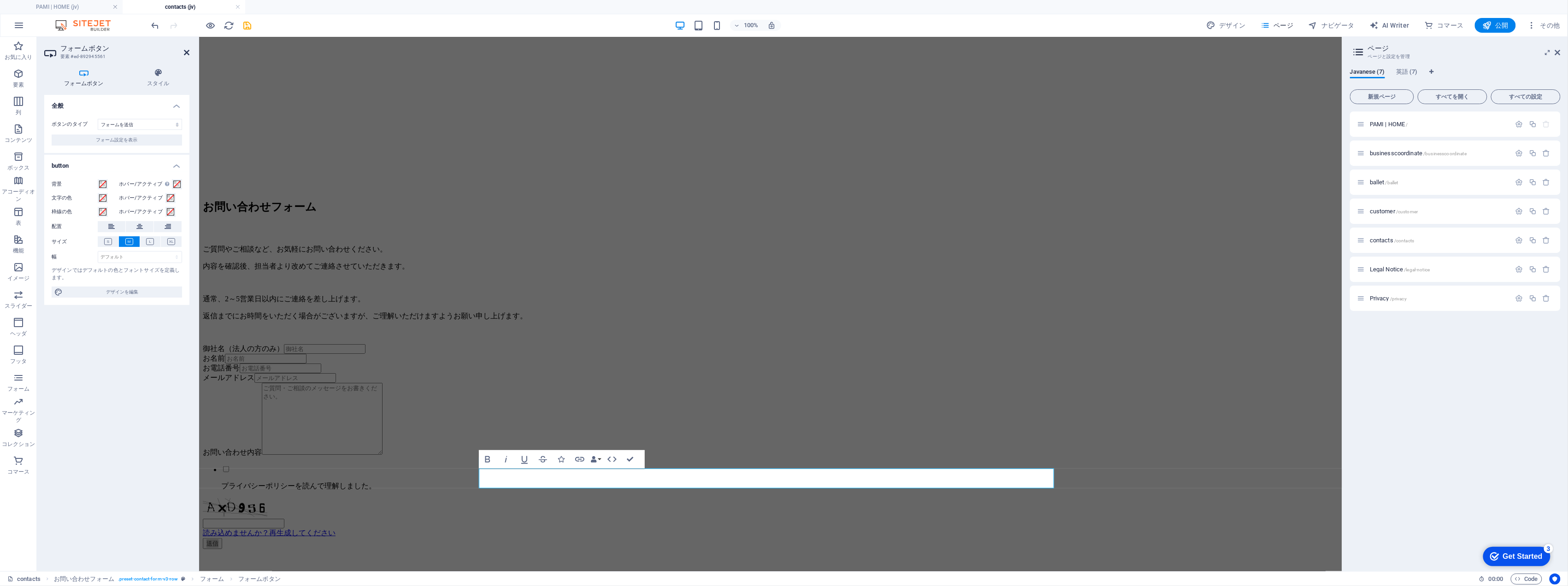
click at [186, 54] on icon at bounding box center [186, 52] width 6 height 7
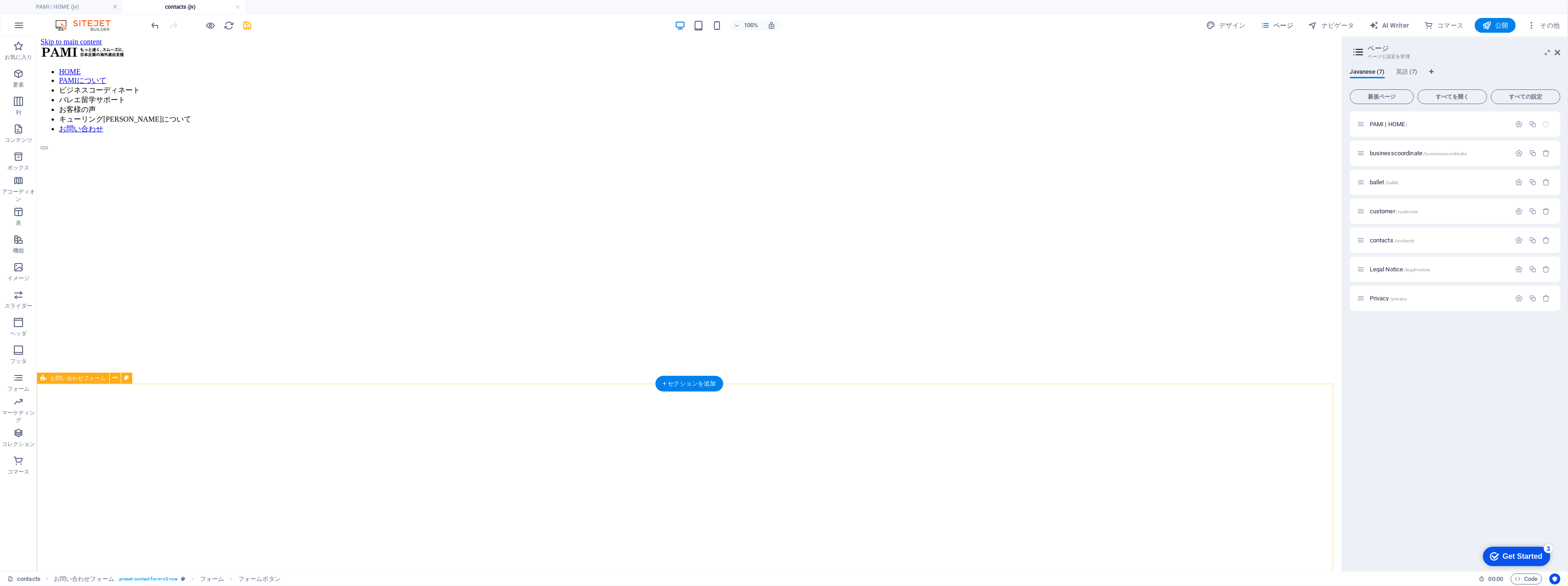
scroll to position [0, 0]
click at [1409, 73] on span "英語 (7)" at bounding box center [1406, 73] width 22 height 13
click at [248, 22] on icon "save" at bounding box center [247, 25] width 11 height 11
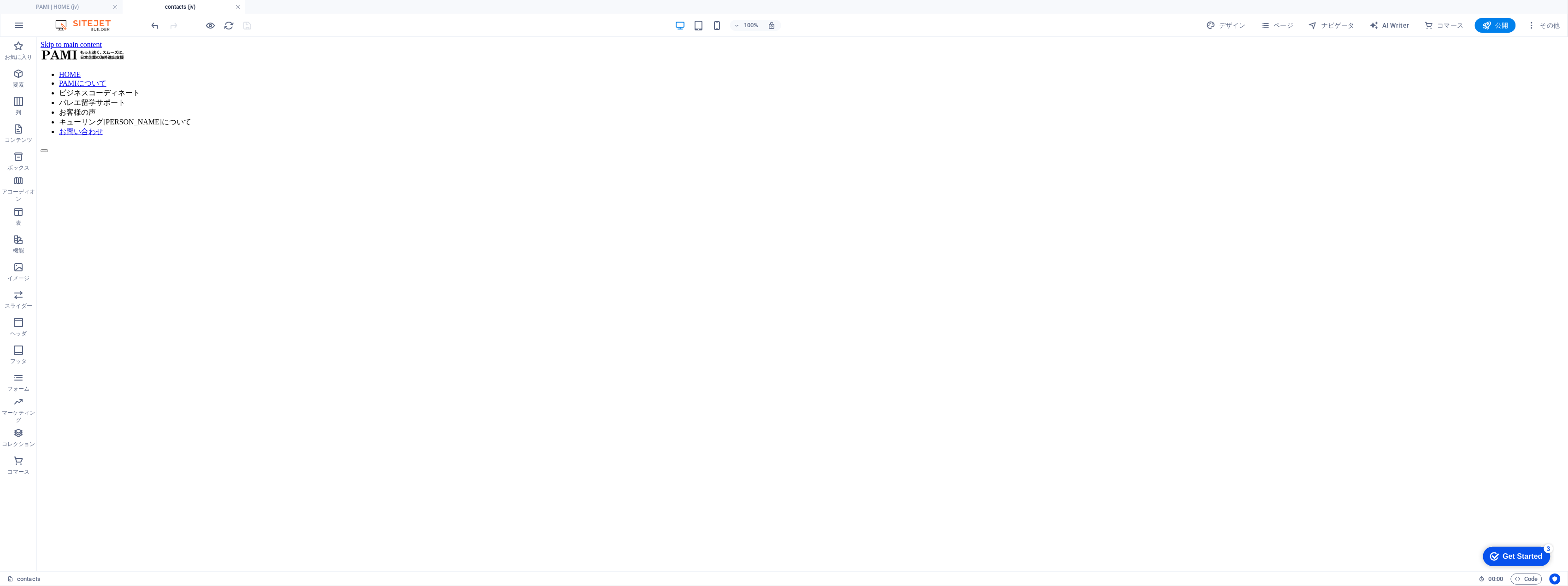
click at [236, 7] on link at bounding box center [238, 6] width 6 height 9
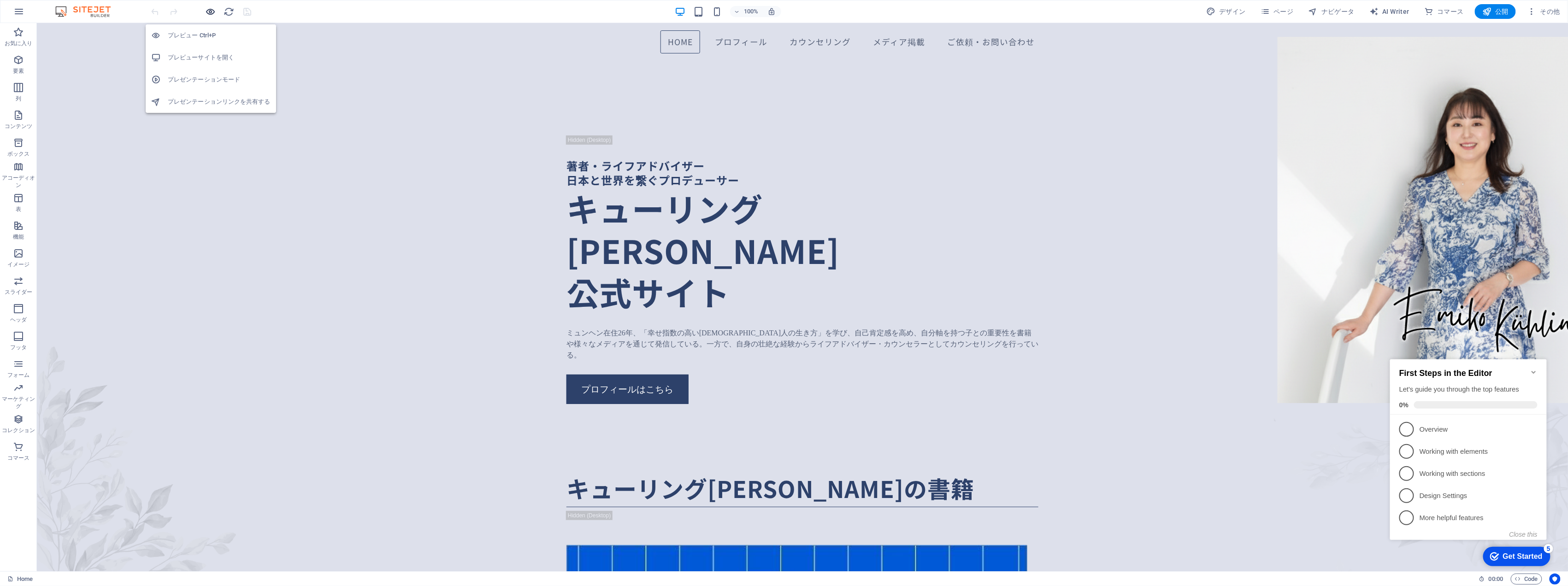
click at [213, 13] on icon "button" at bounding box center [210, 11] width 11 height 11
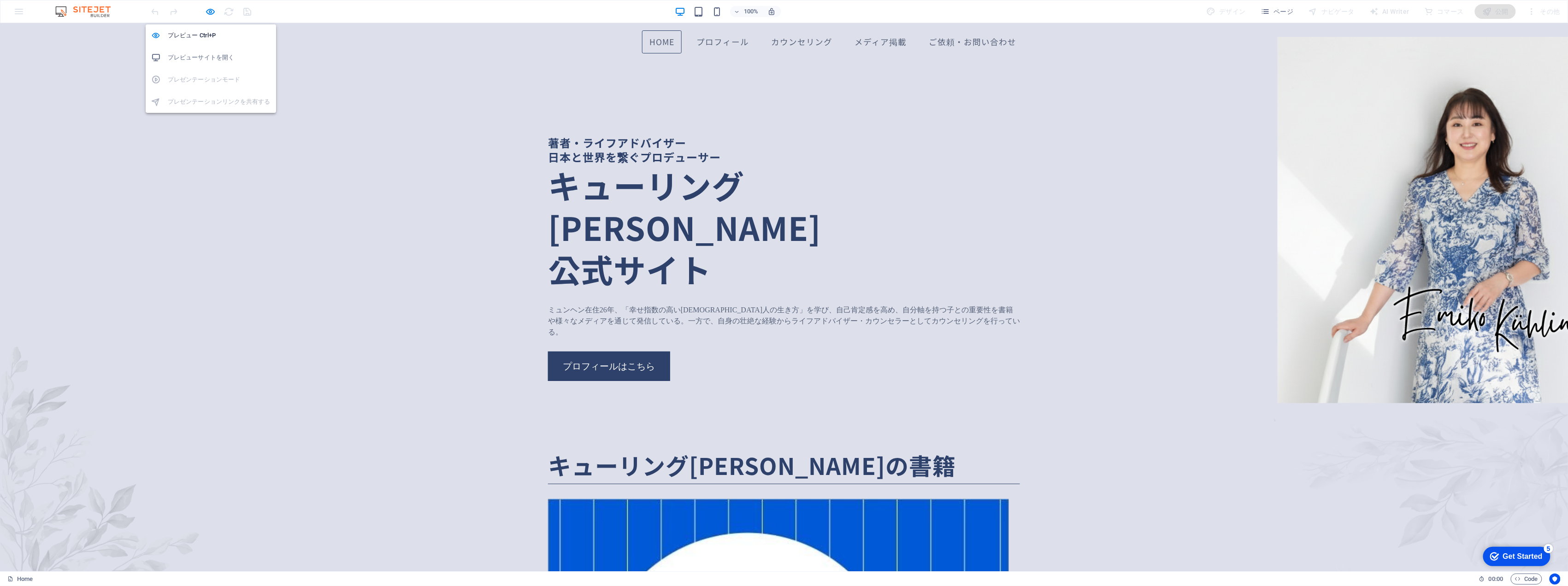
click at [205, 60] on h6 "プレビューサイトを開く" at bounding box center [219, 57] width 103 height 11
